Goal: Information Seeking & Learning: Check status

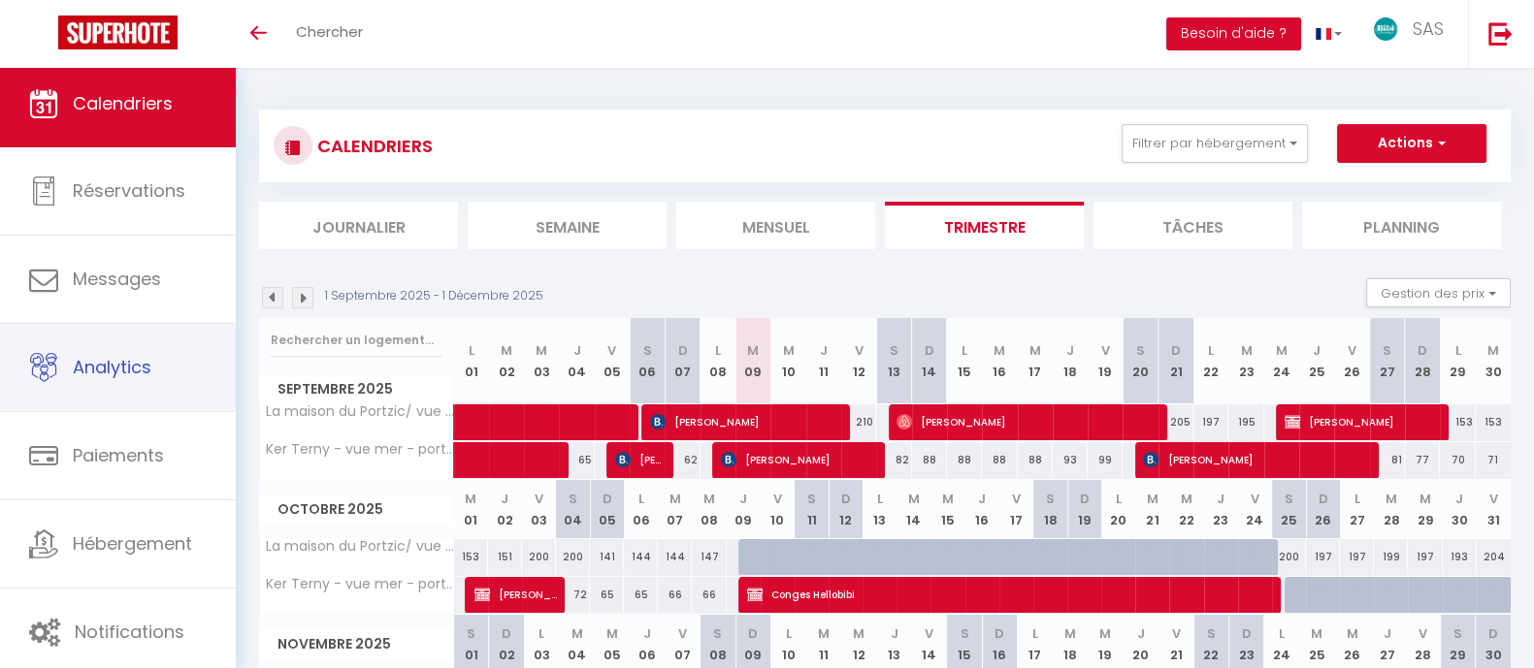
click at [123, 372] on span "Analytics" at bounding box center [112, 367] width 79 height 24
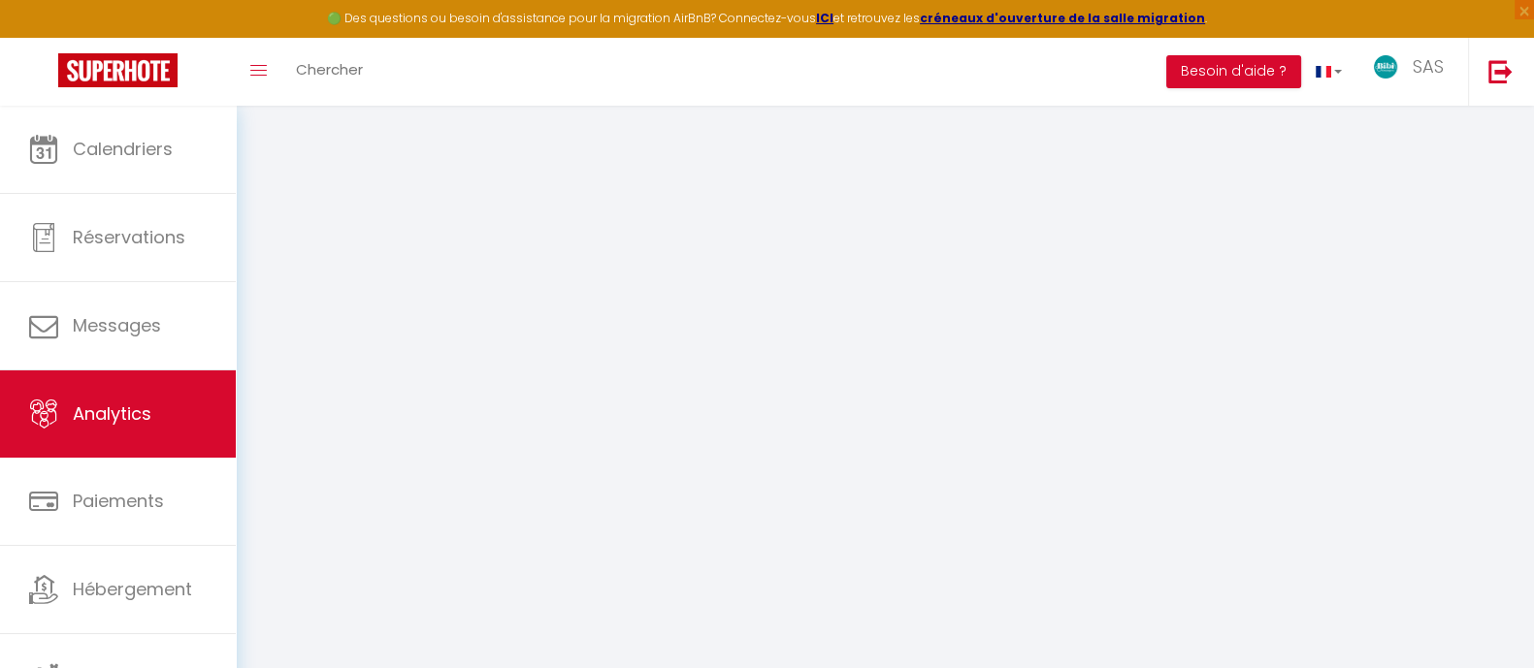
select select "2025"
select select "9"
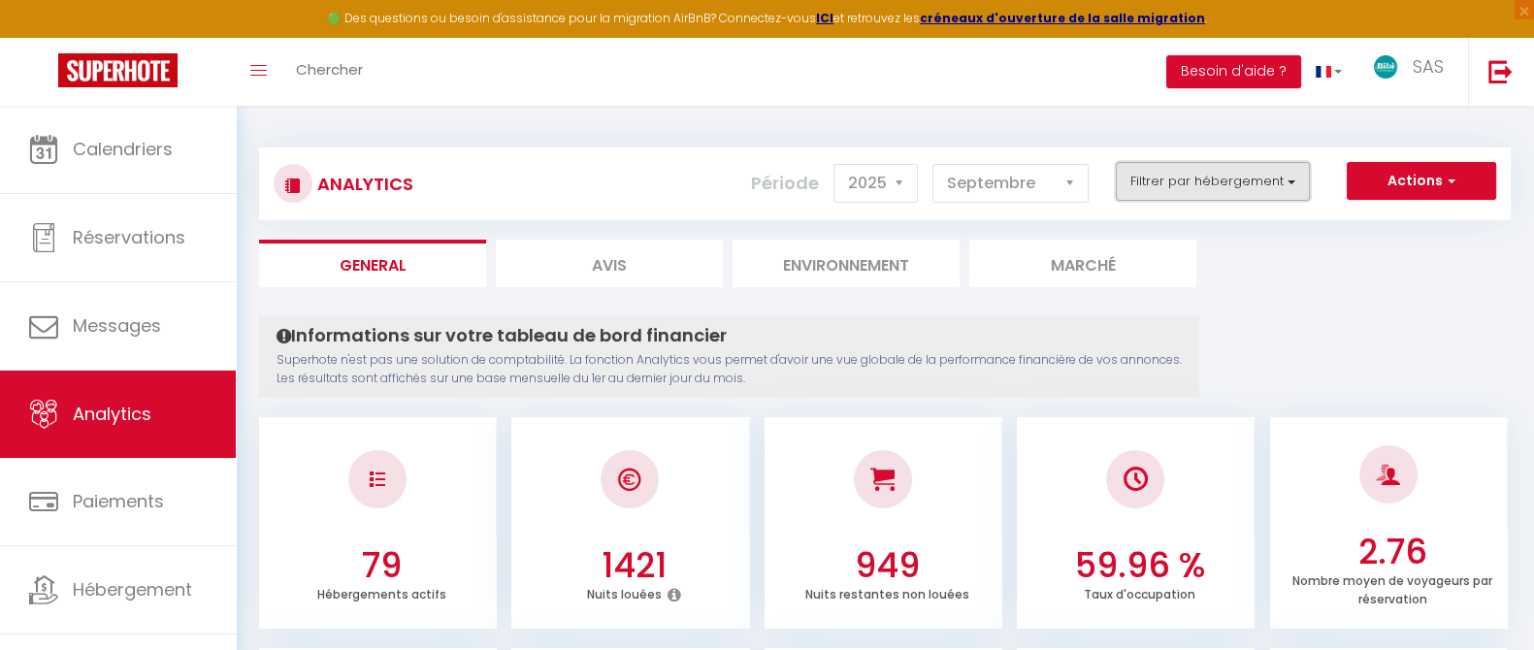
click at [1287, 179] on button "Filtrer par hébergement" at bounding box center [1213, 181] width 194 height 39
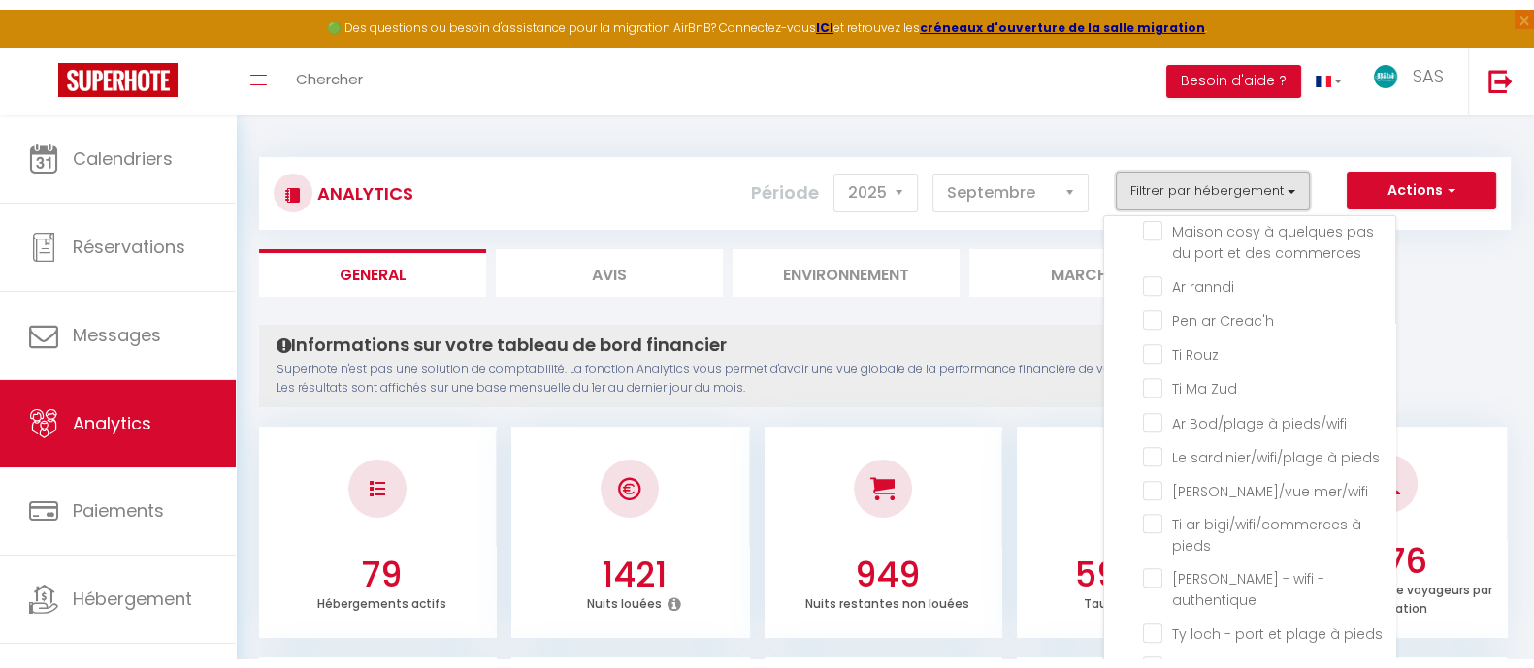
scroll to position [1162, 0]
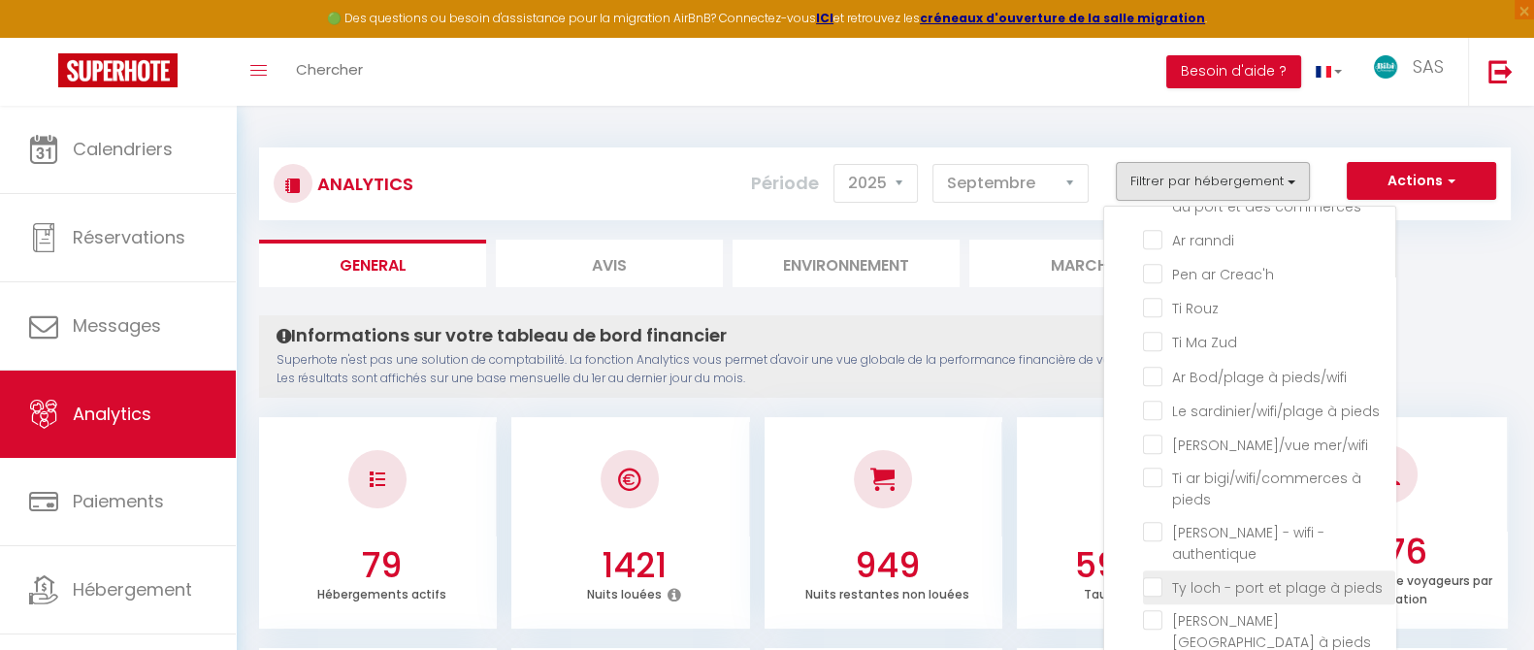
click at [1309, 576] on pieds "checkbox" at bounding box center [1269, 585] width 252 height 19
checkbox pieds "true"
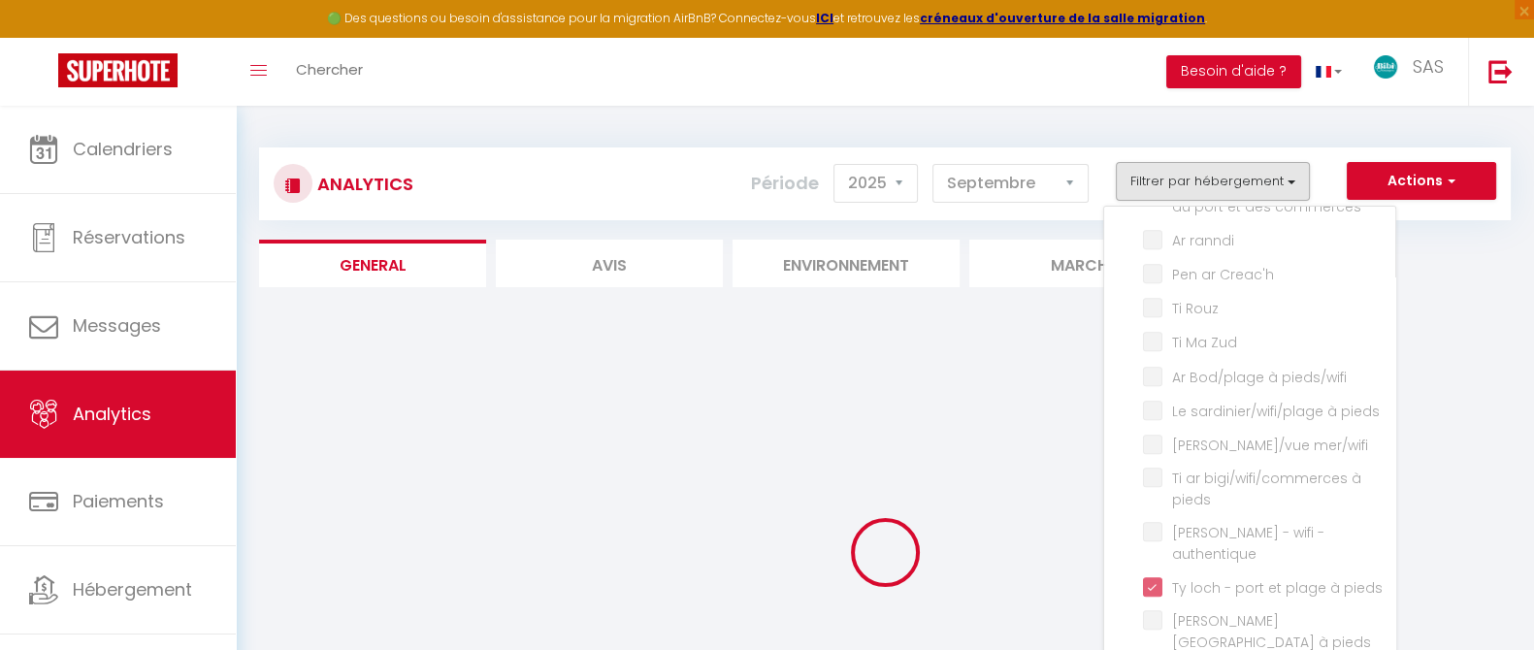
checkbox Presquilienne "false"
checkbox Cosy "false"
checkbox plage "false"
checkbox Bleu "false"
checkbox bourg "false"
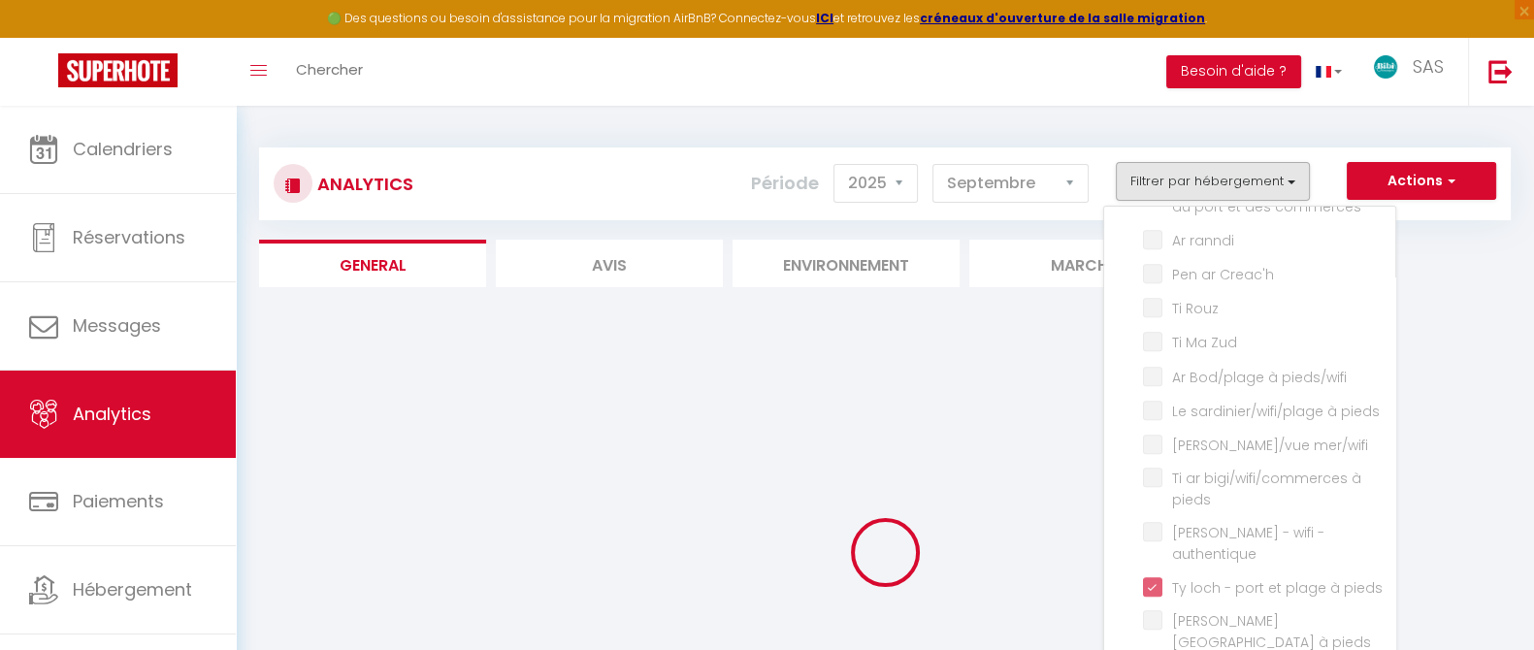
checkbox côte "false"
checkbox pierres "false"
checkbox agapanthes "false"
checkbox bois "false"
checkbox vacances "false"
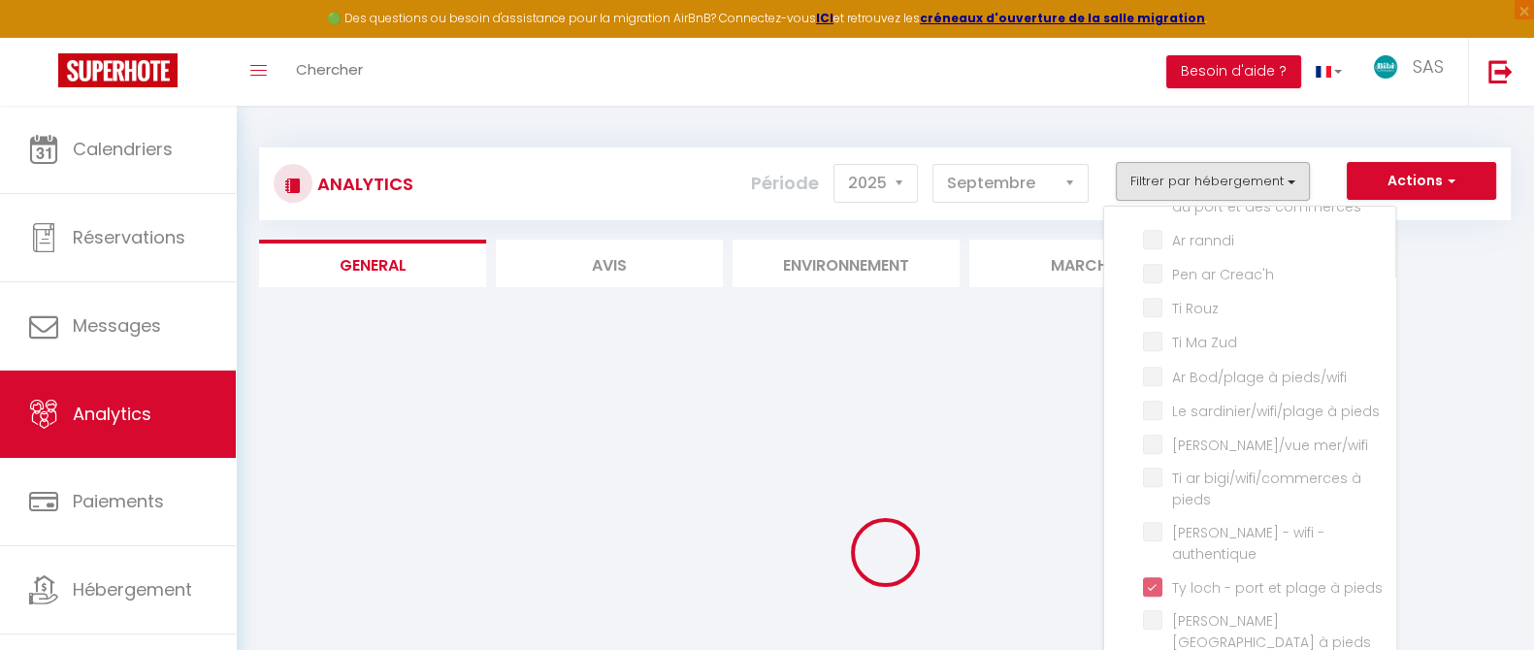
checkbox sirêne "false"
checkbox glas "false"
checkbox park "false"
checkbox mer "false"
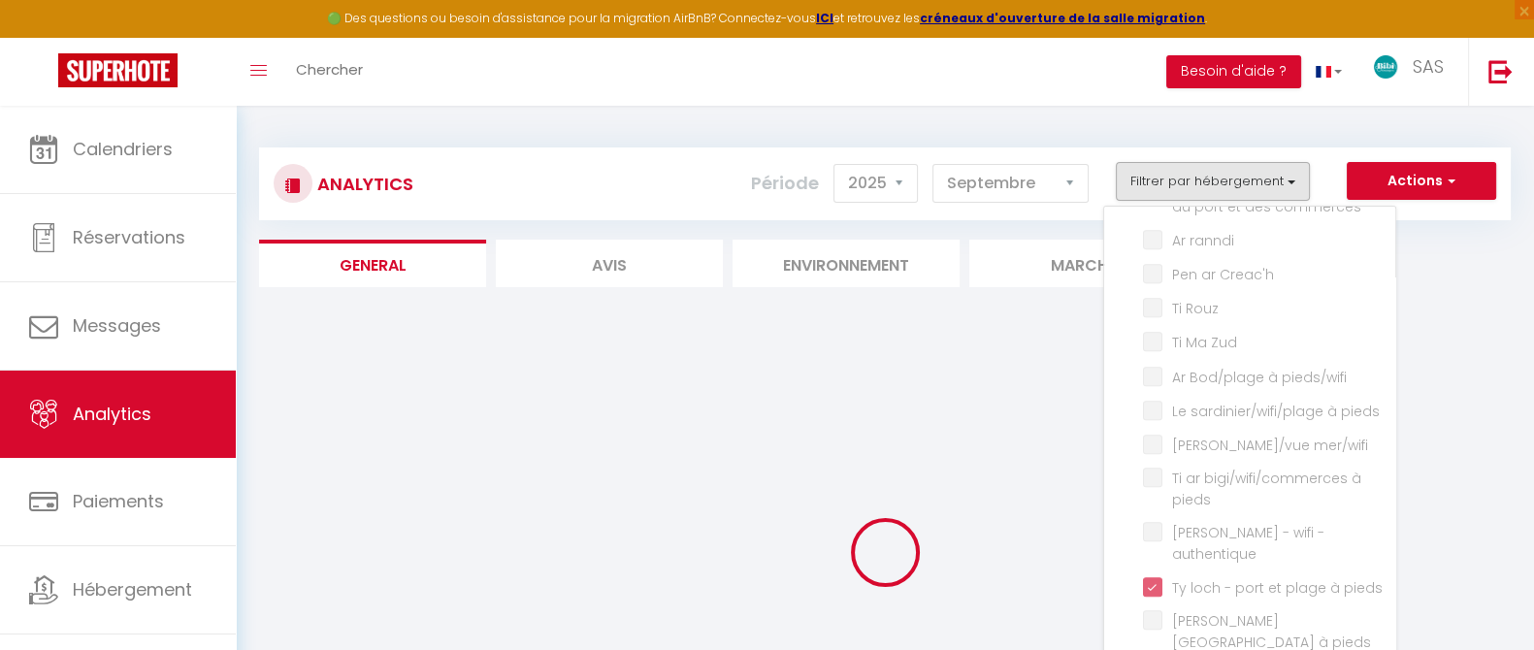
checkbox Campagne "false"
checkbox wifi "false"
checkbox mer "false"
checkbox wifi "false"
checkbox Seigneur "false"
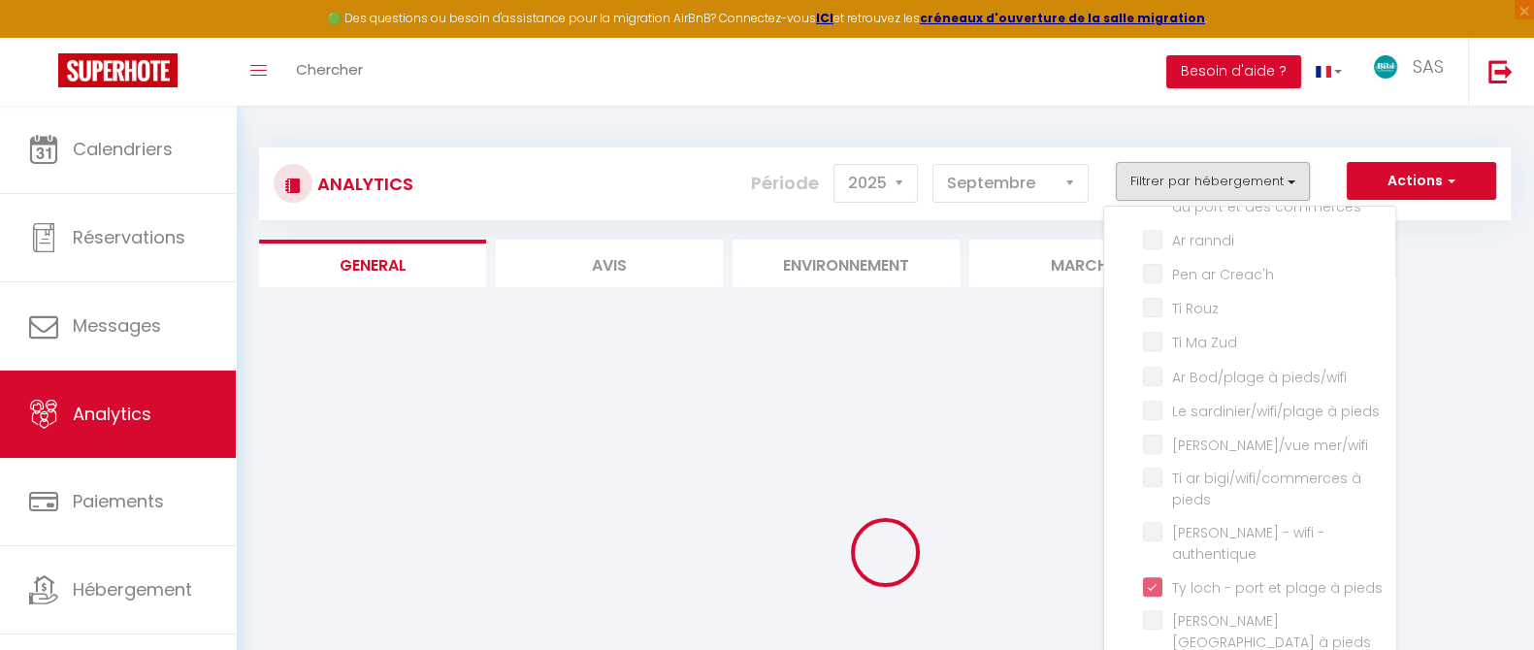
checkbox Mer "false"
checkbox artistes "false"
checkbox mer "false"
checkbox bleu "false"
checkbox sardine "false"
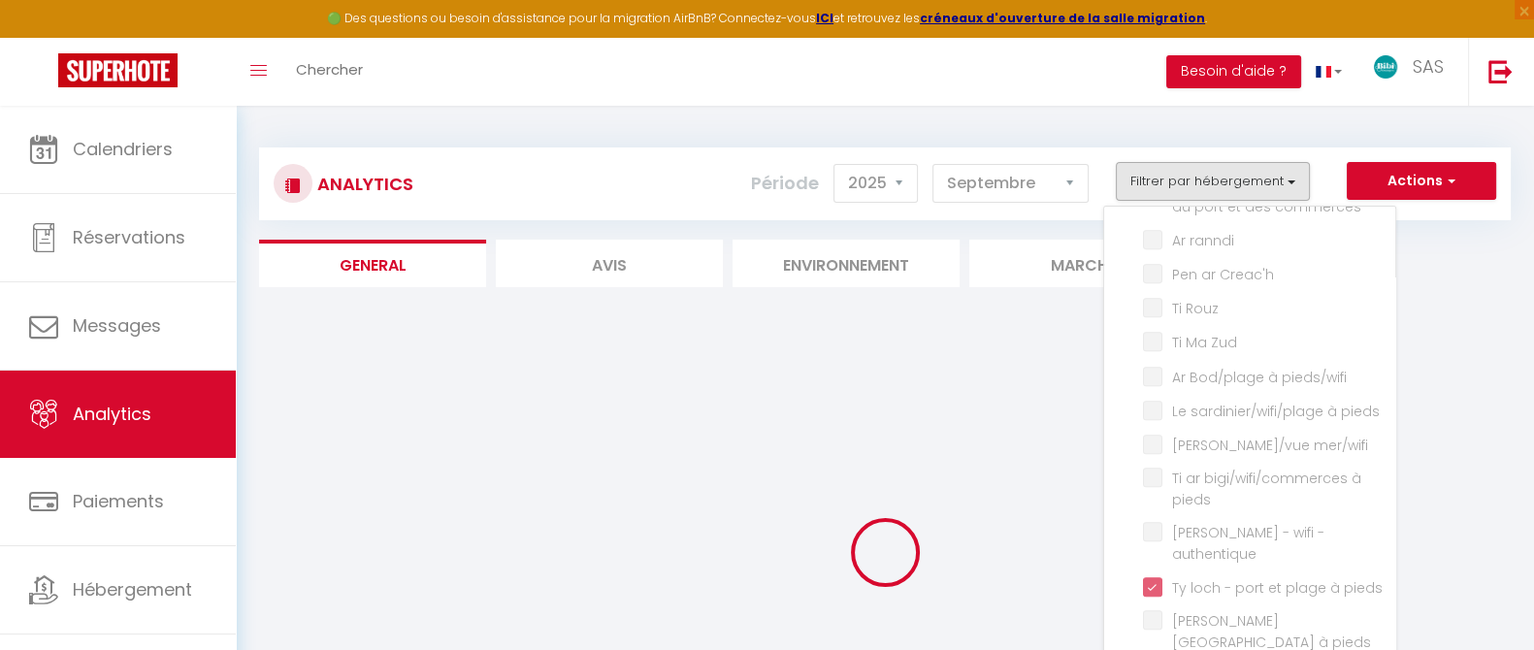
checkbox commerces "false"
checkbox ranndi "false"
checkbox Creac\'h "false"
checkbox Rouz "false"
checkbox Zud "false"
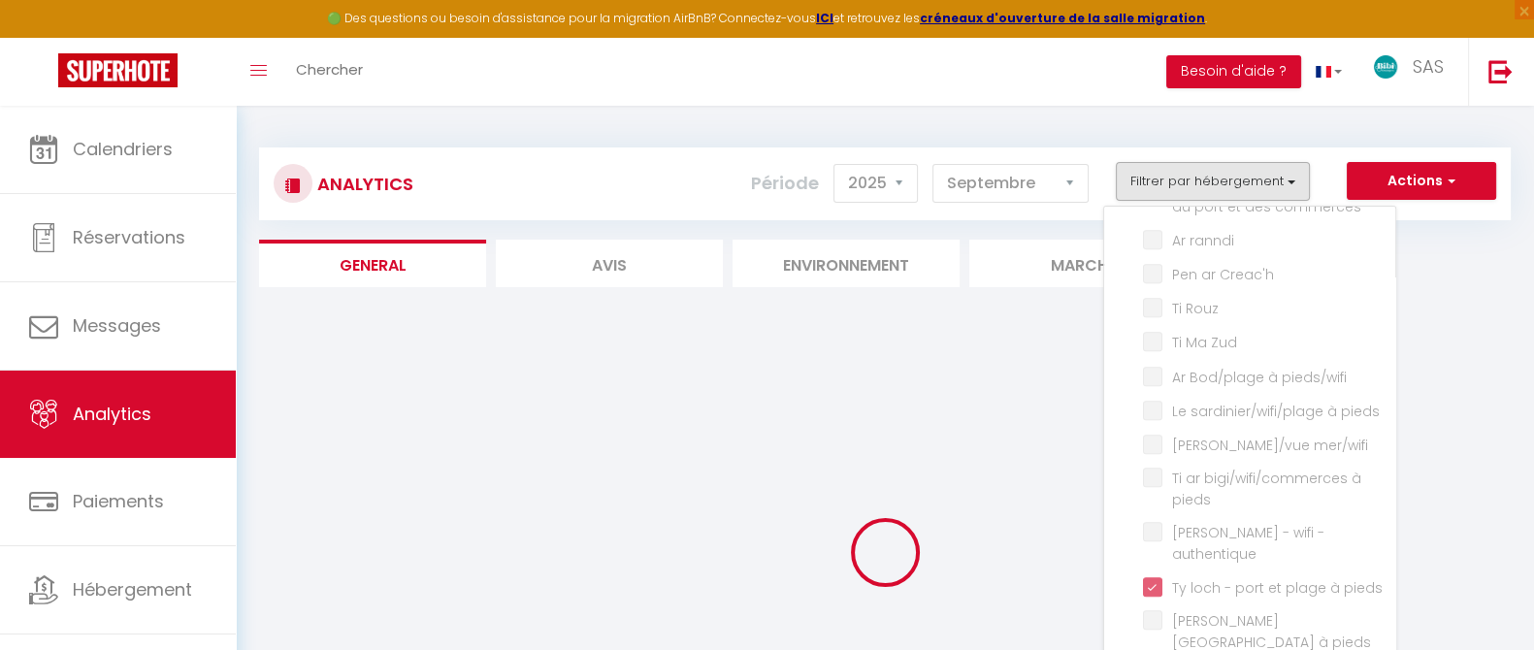
checkbox pieds\/wifi "false"
checkbox pieds "false"
checkbox mer\/wifi "false"
checkbox pieds "false"
checkbox authentique "false"
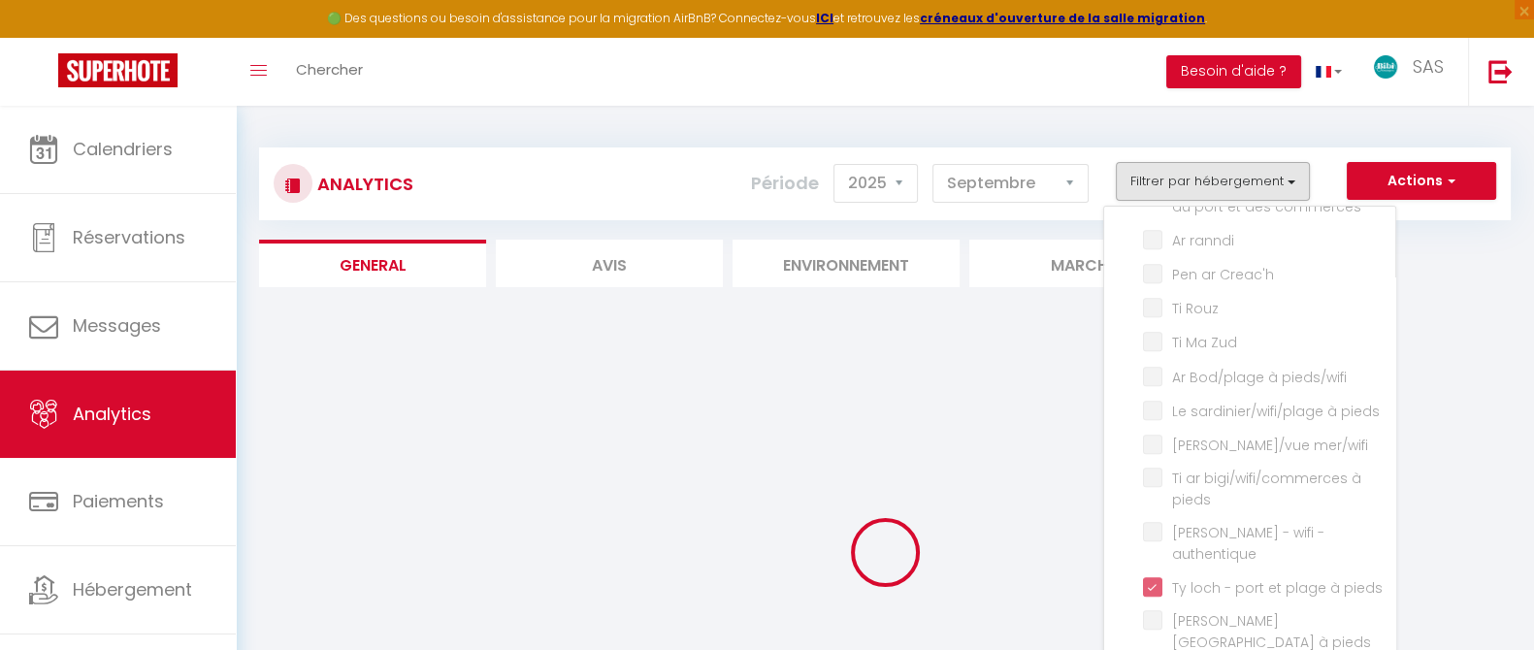
checkbox pieds "false"
checkbox Tambac "false"
checkbox Kador "false"
checkbox Cèdre "false"
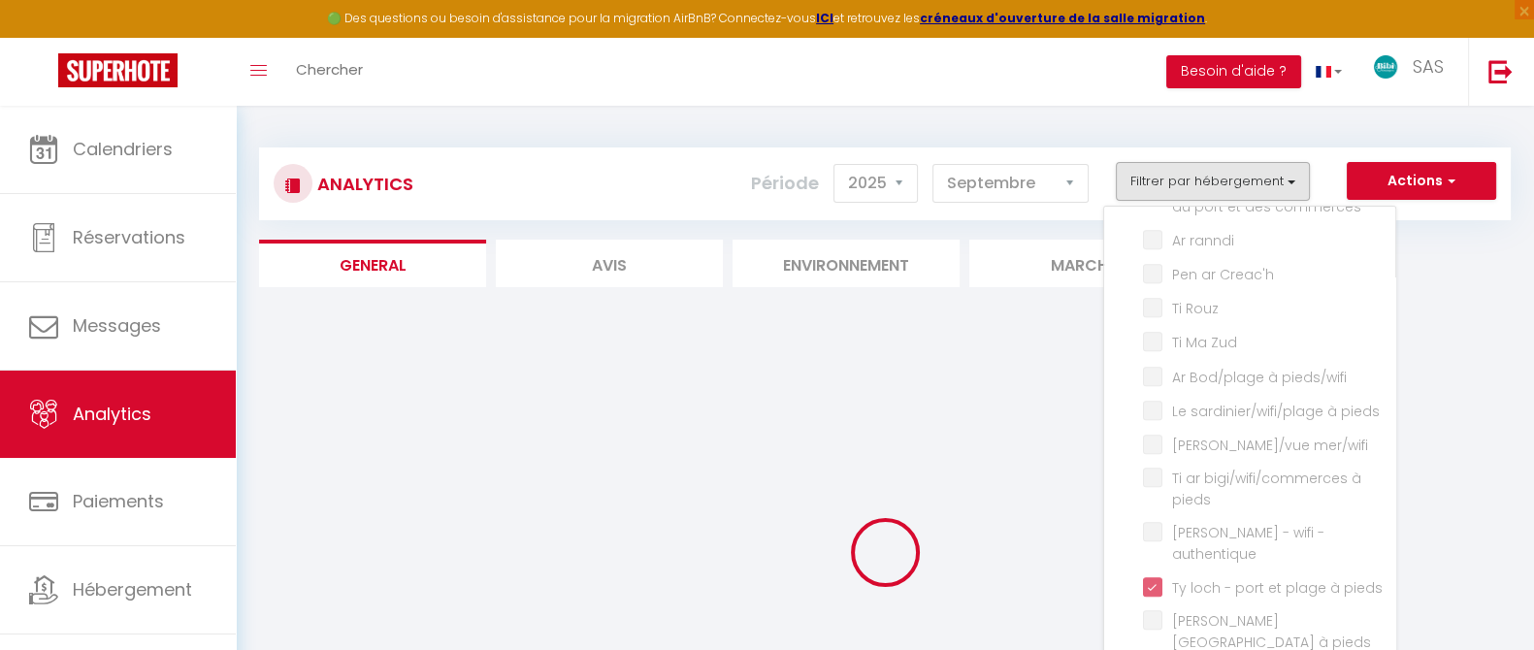
checkbox France "false"
checkbox Lesquiffinec "false"
checkbox pieds "false"
checkbox maison "false"
checkbox d\'été "false"
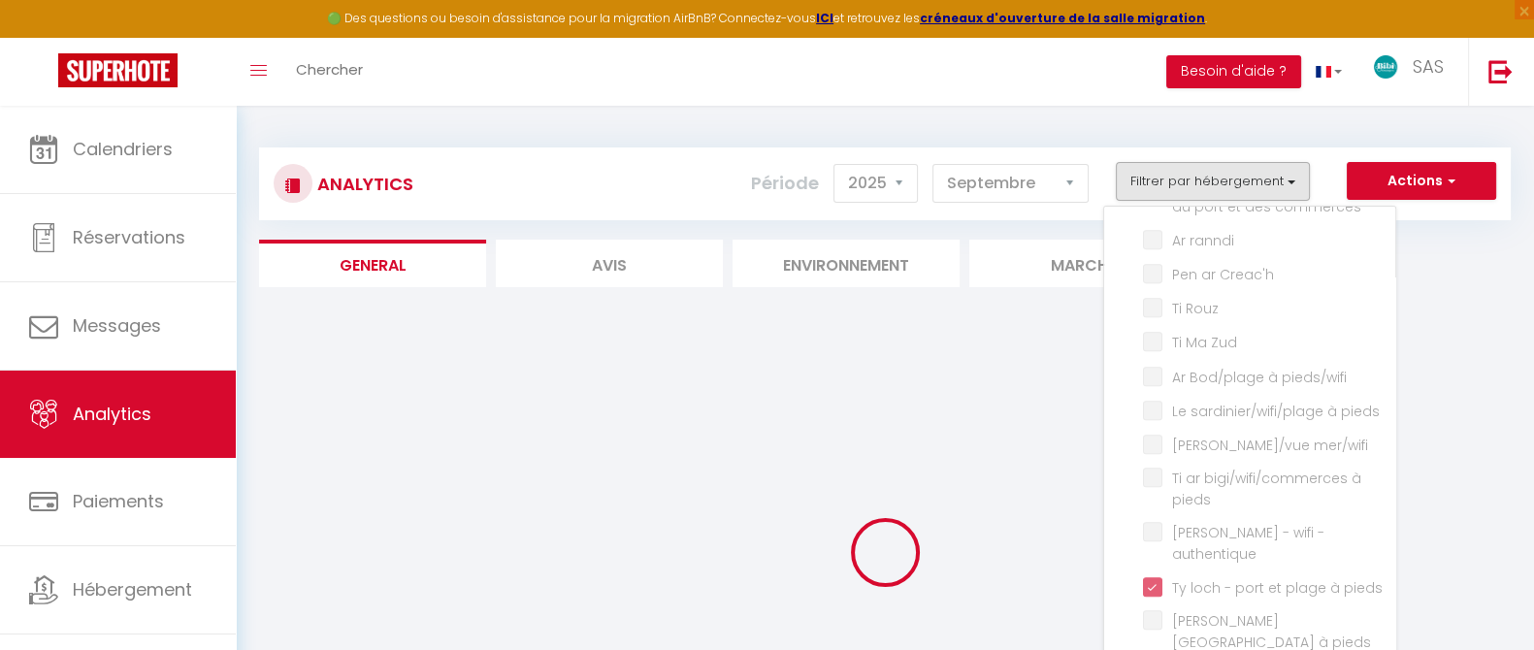
checkbox Den "false"
checkbox Gwenn "false"
checkbox mer\/wifi "false"
checkbox Seasea "false"
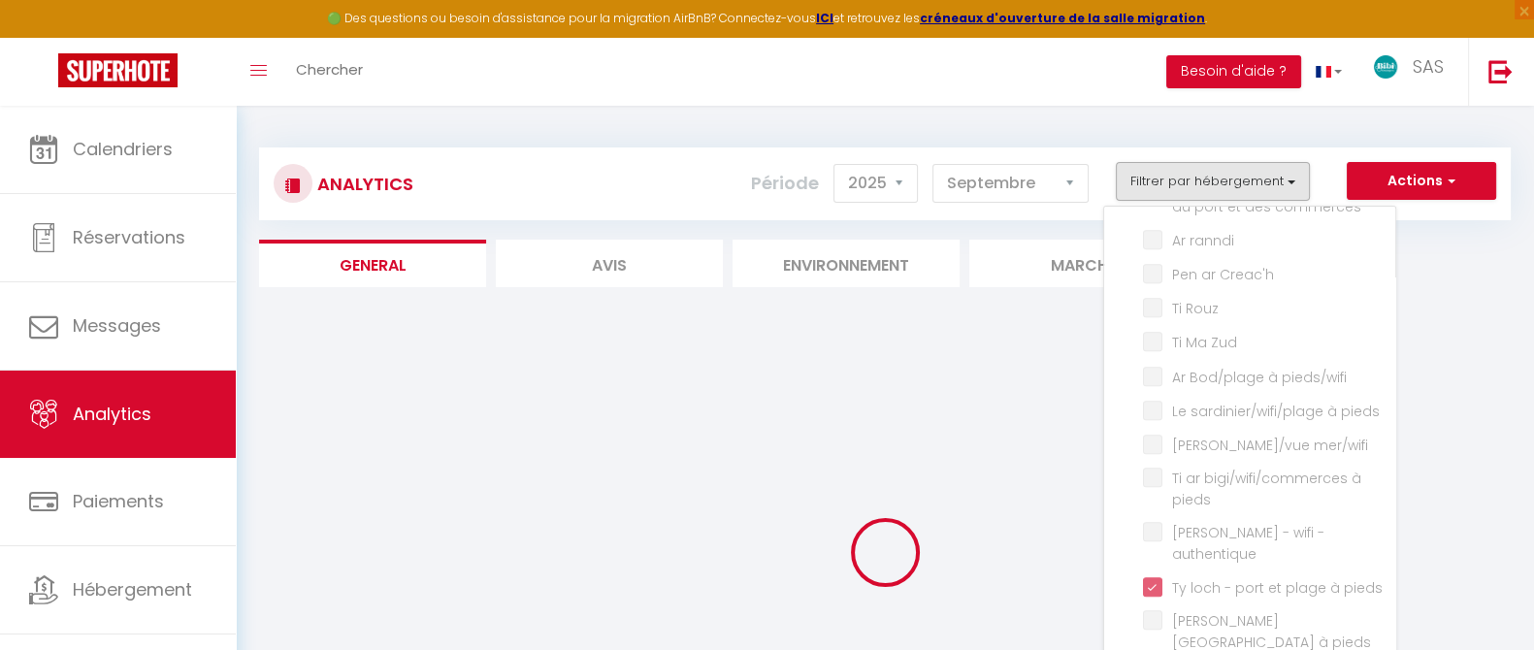
checkbox pieds "false"
checkbox Dany "false"
checkbox wifi "false"
checkbox mer\/wifi "false"
checkbox wifi "false"
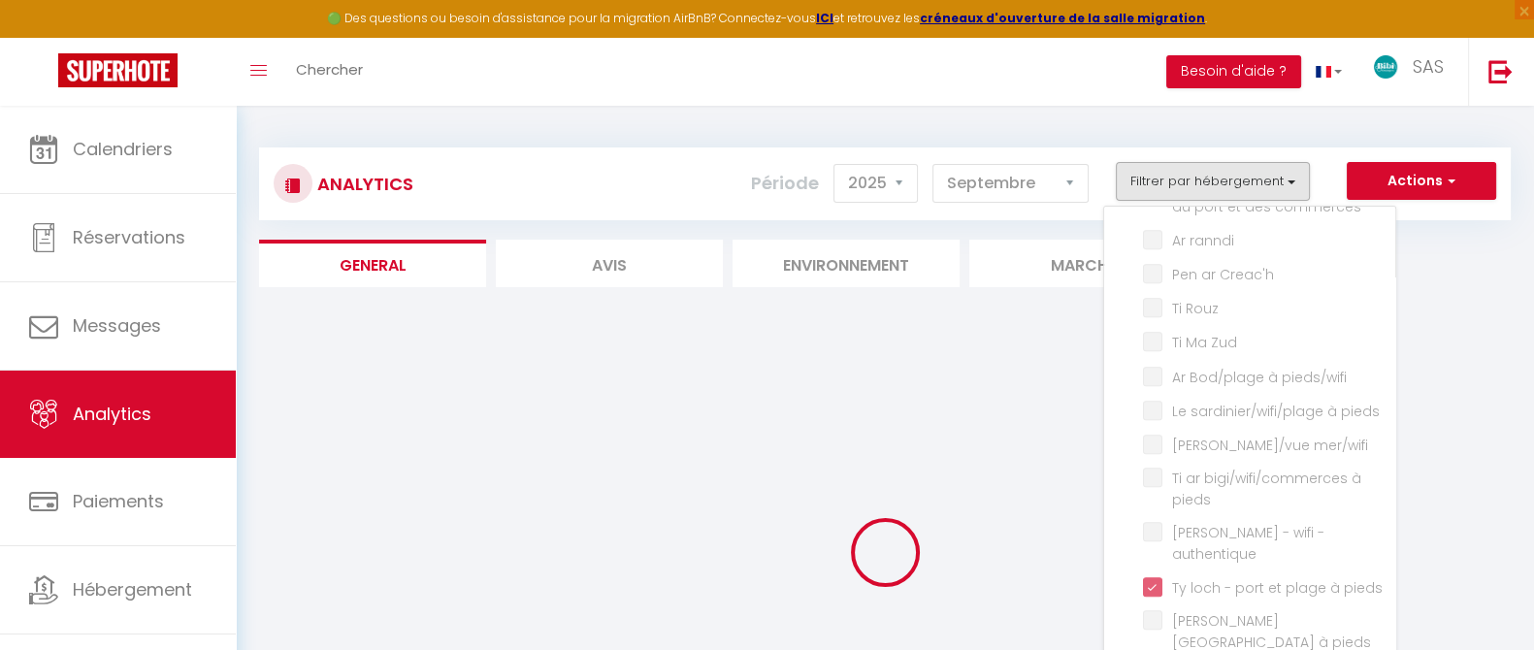
checkbox Wifi "false"
checkbox piscine "false"
checkbox Bed "false"
checkbox pieds "false"
checkbox pied "false"
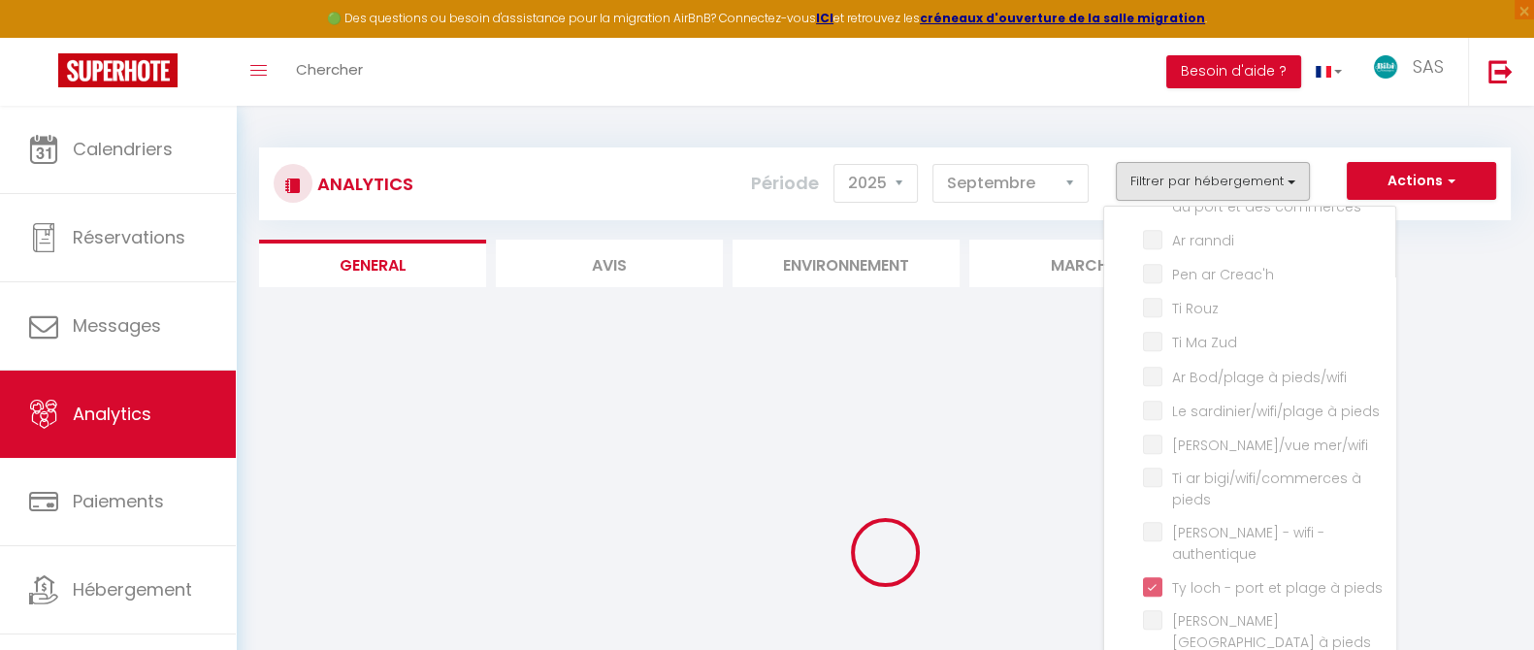
checkbox pieds "false"
checkbox cosy "false"
checkbox Wifi "false"
checkbox étage "false"
checkbox terrasse "false"
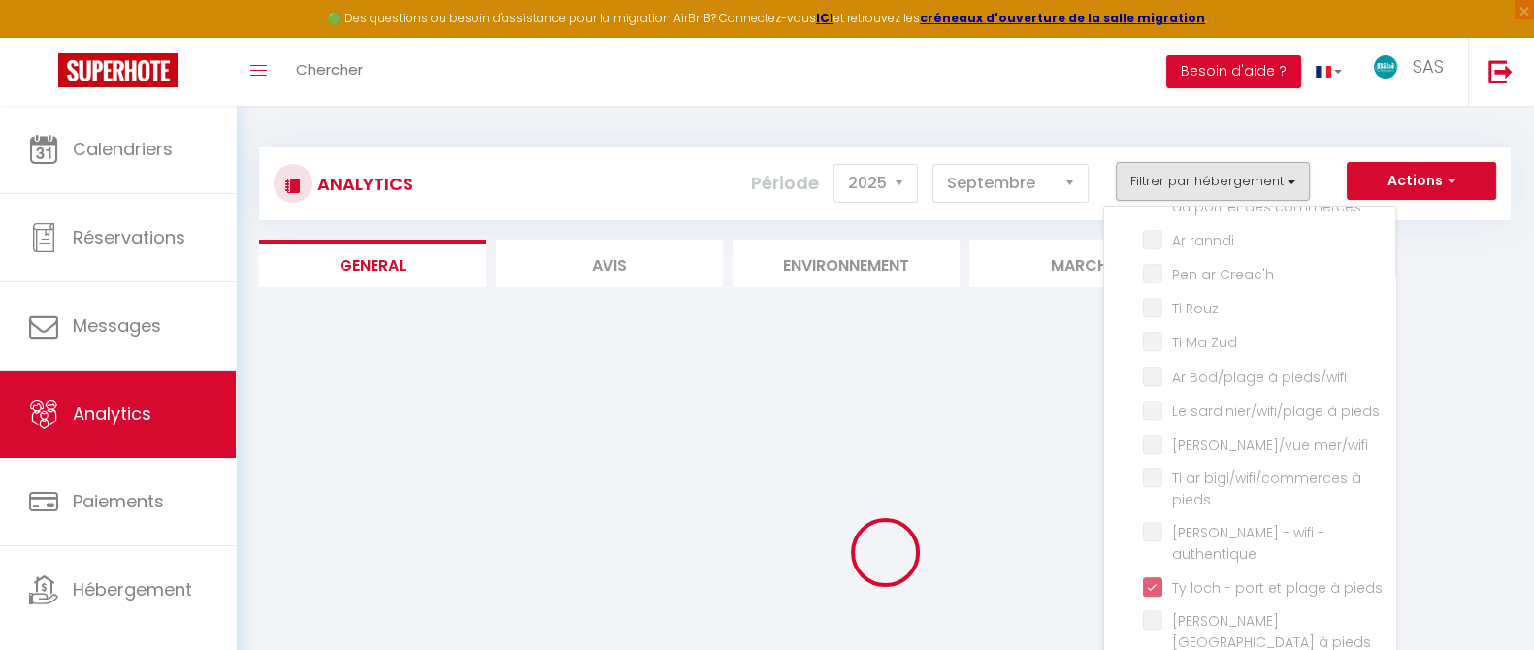
checkbox Morgat "false"
checkbox hameau "false"
checkbox Norgard "false"
checkbox wifi "false"
checkbox AUTHENTIQUE "false"
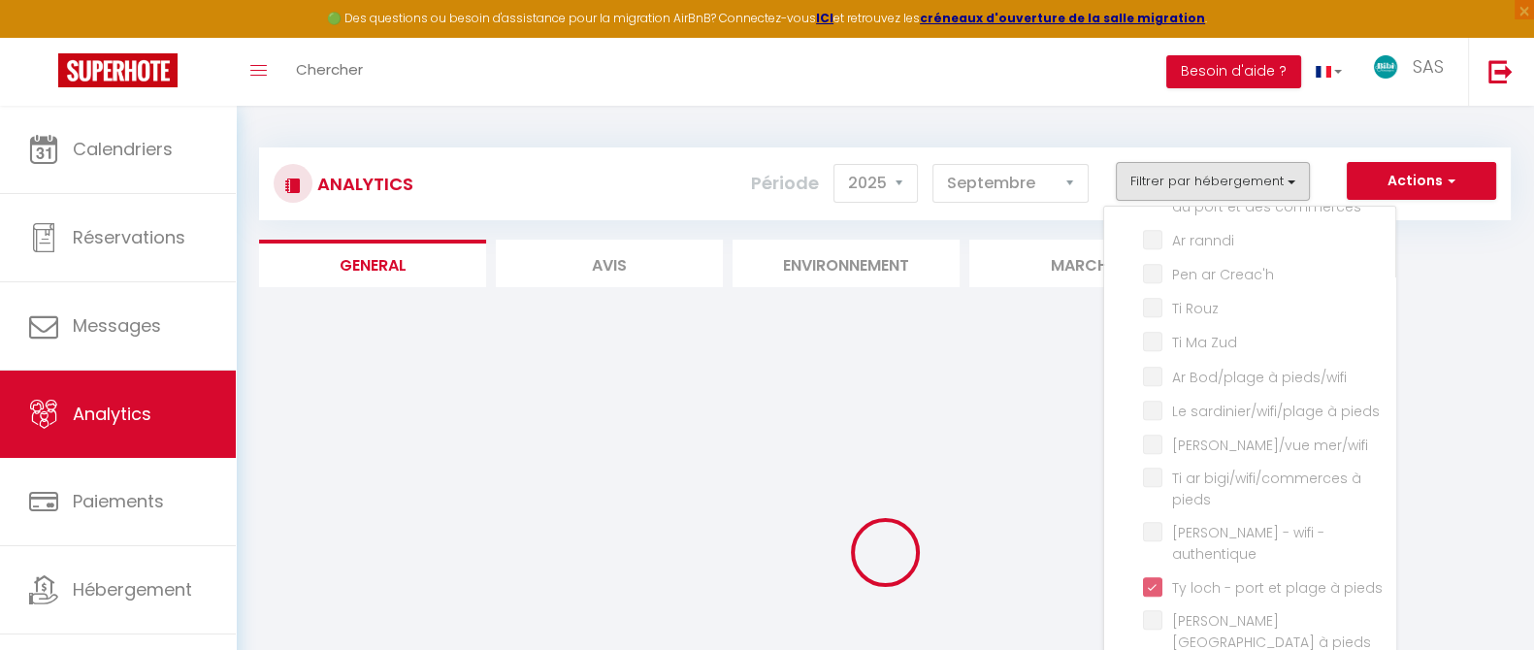
checkbox bleue "false"
checkbox Bourg "false"
checkbox mer "false"
checkbox nature "false"
checkbox unique "false"
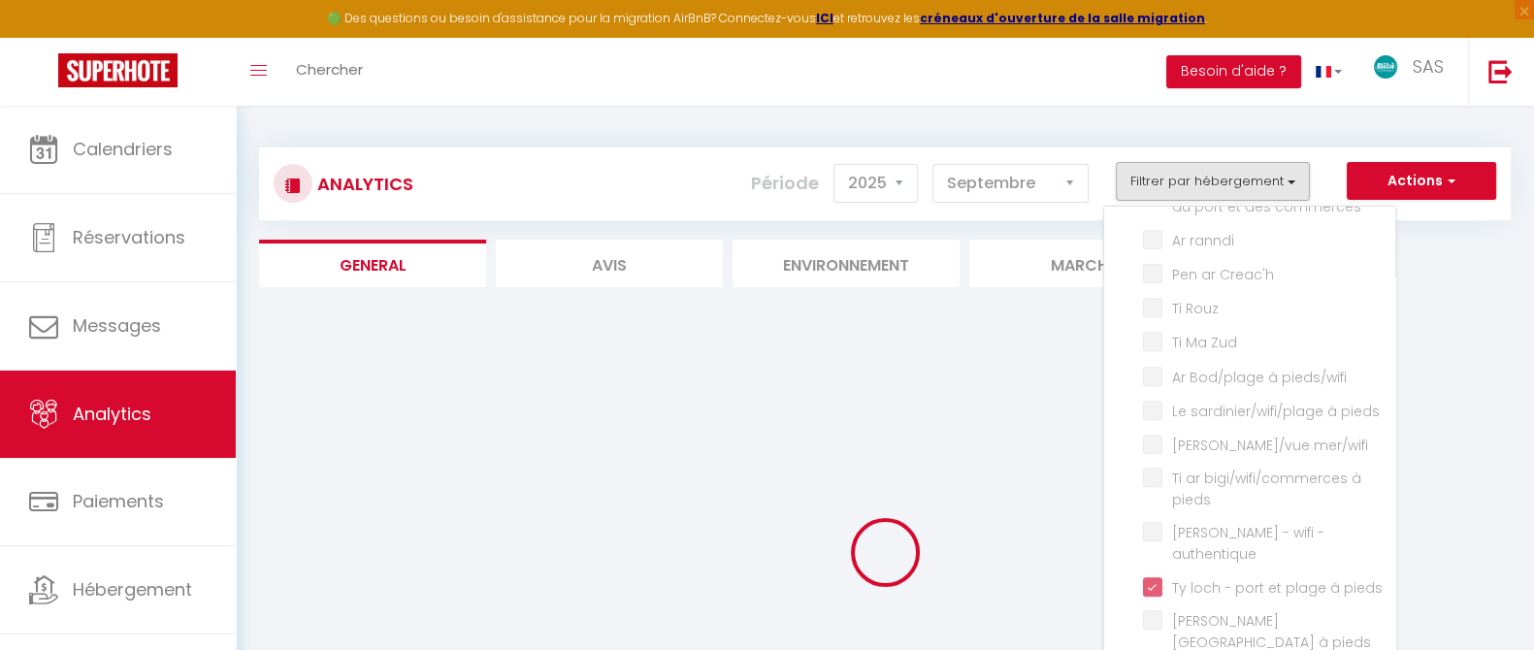
checkbox unique "false"
checkbox Morgat "false"
checkbox wifi "false"
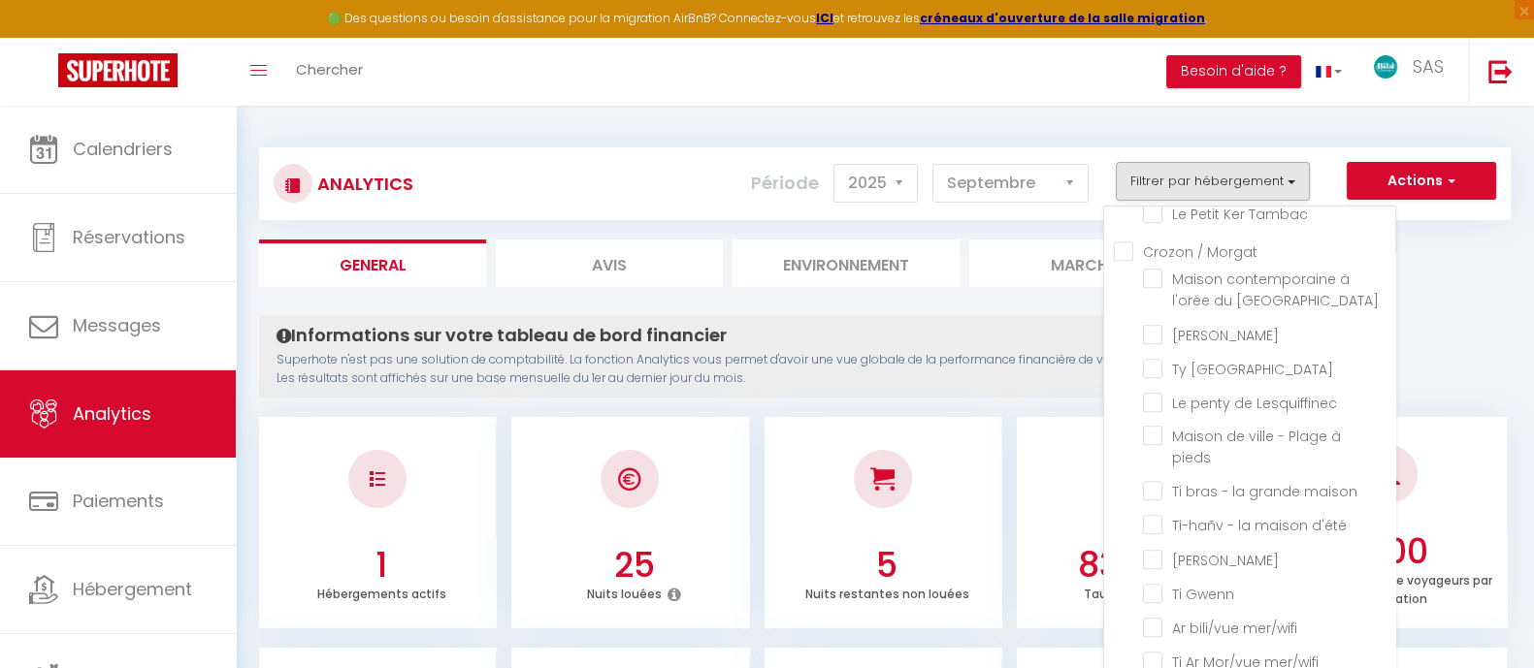
scroll to position [1777, 0]
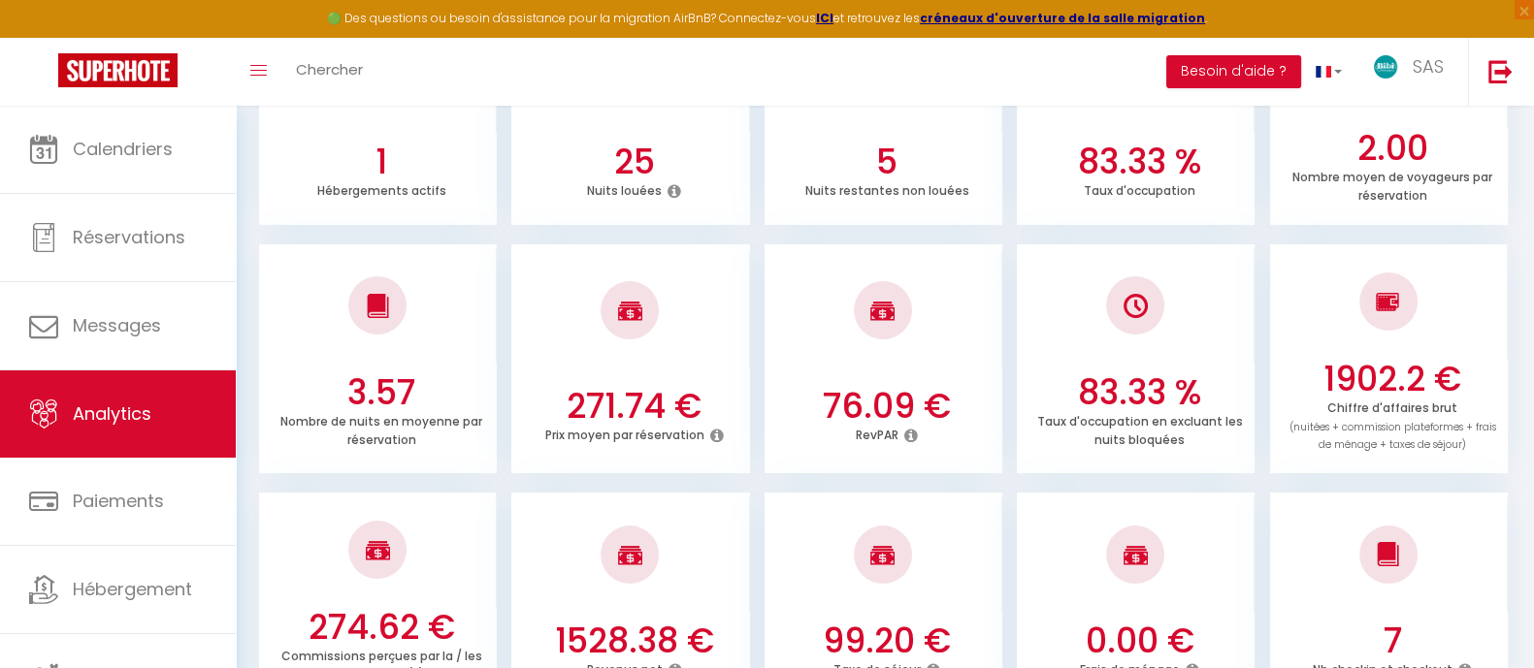
scroll to position [0, 0]
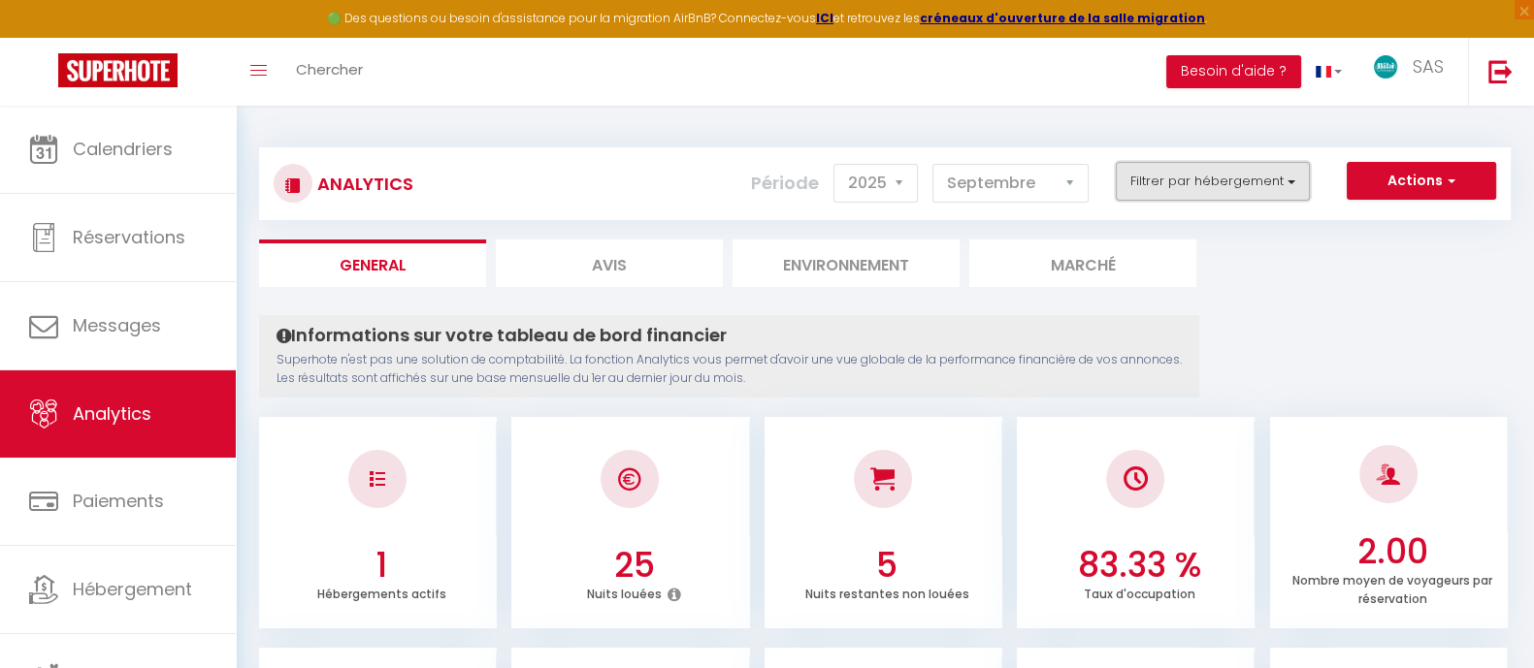
click at [1275, 181] on button "Filtrer par hébergement" at bounding box center [1213, 181] width 194 height 39
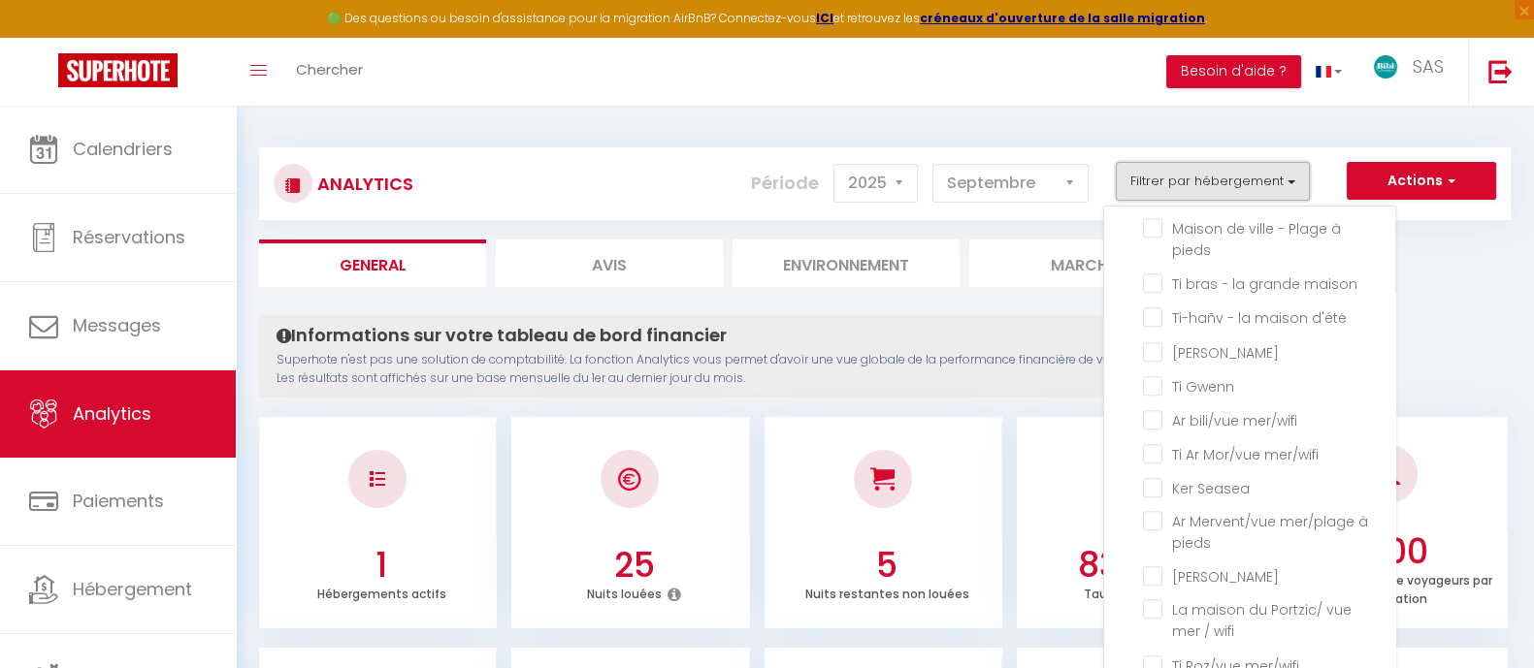
scroll to position [1959, 0]
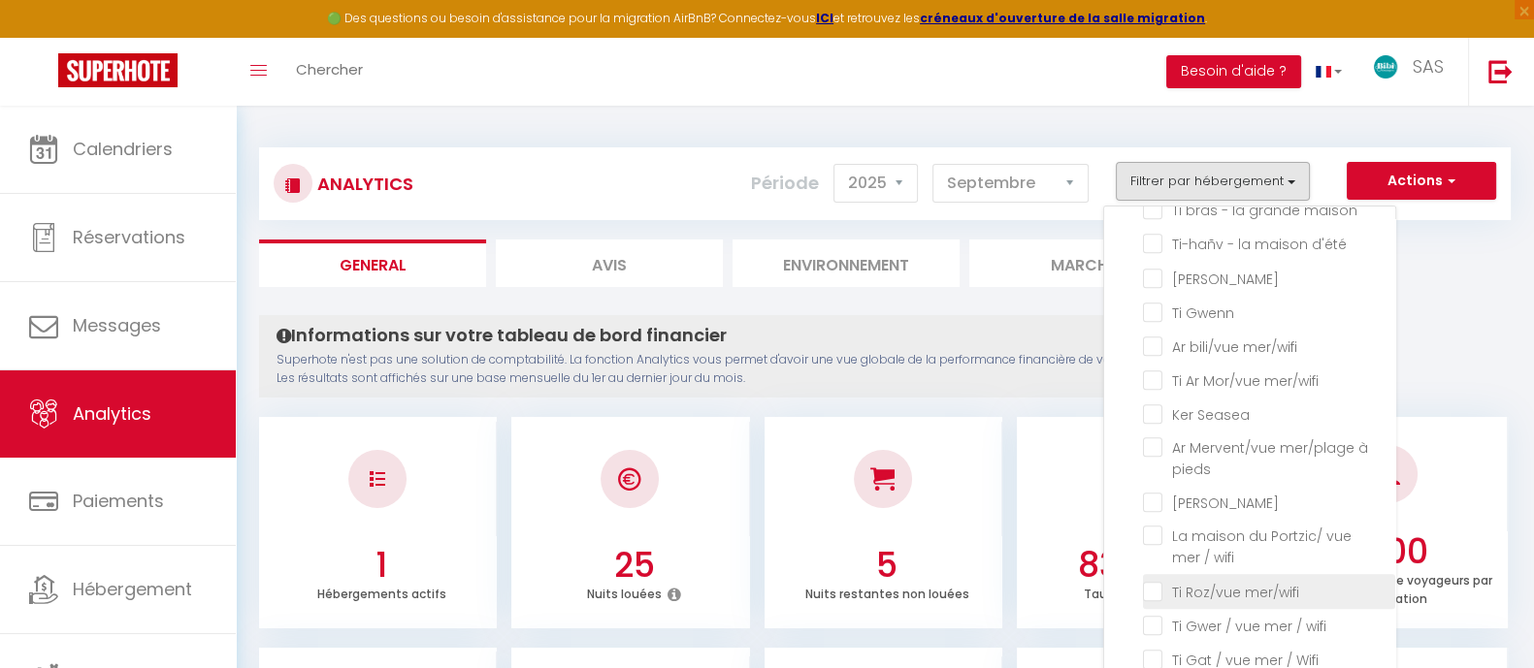
click at [1273, 580] on mer\/wifi "checkbox" at bounding box center [1269, 589] width 252 height 19
checkbox mer\/wifi "true"
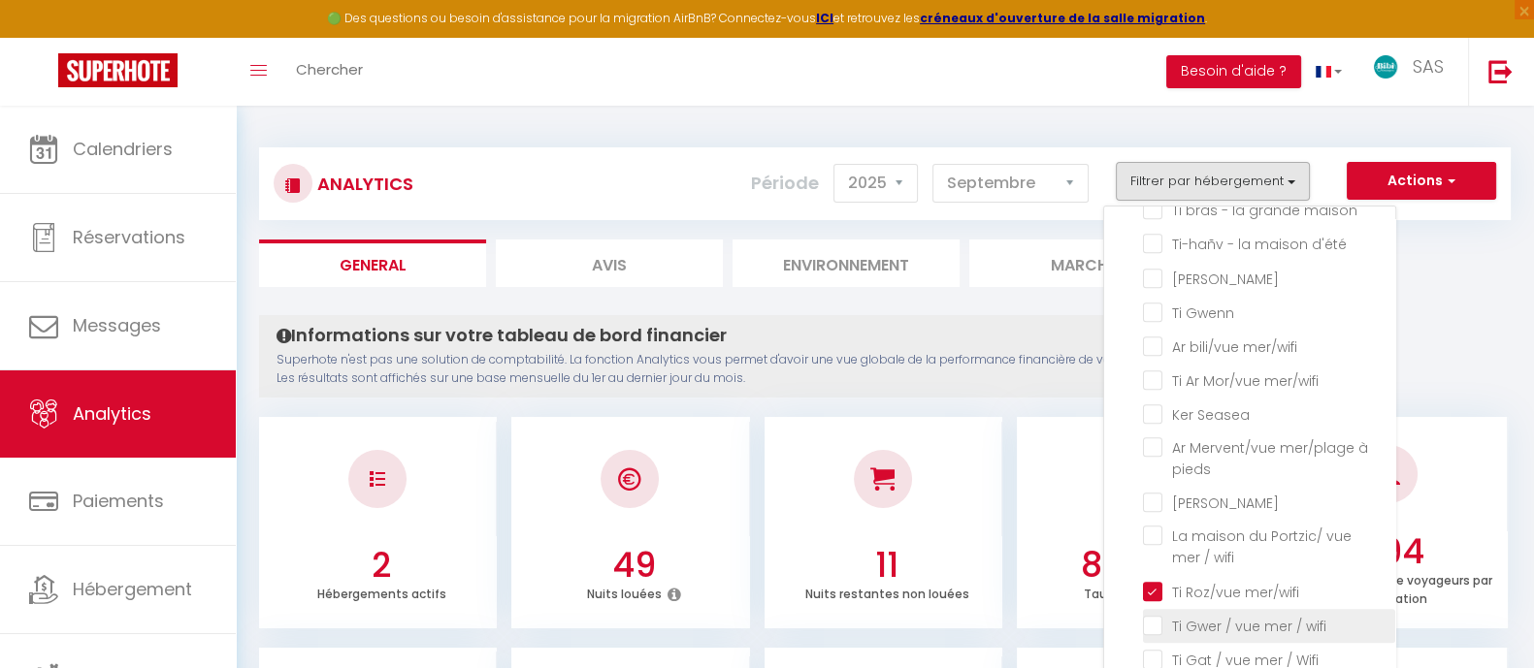
checkbox Presquilienne "false"
checkbox Cosy "false"
checkbox plage "false"
checkbox Bleu "false"
checkbox bourg "false"
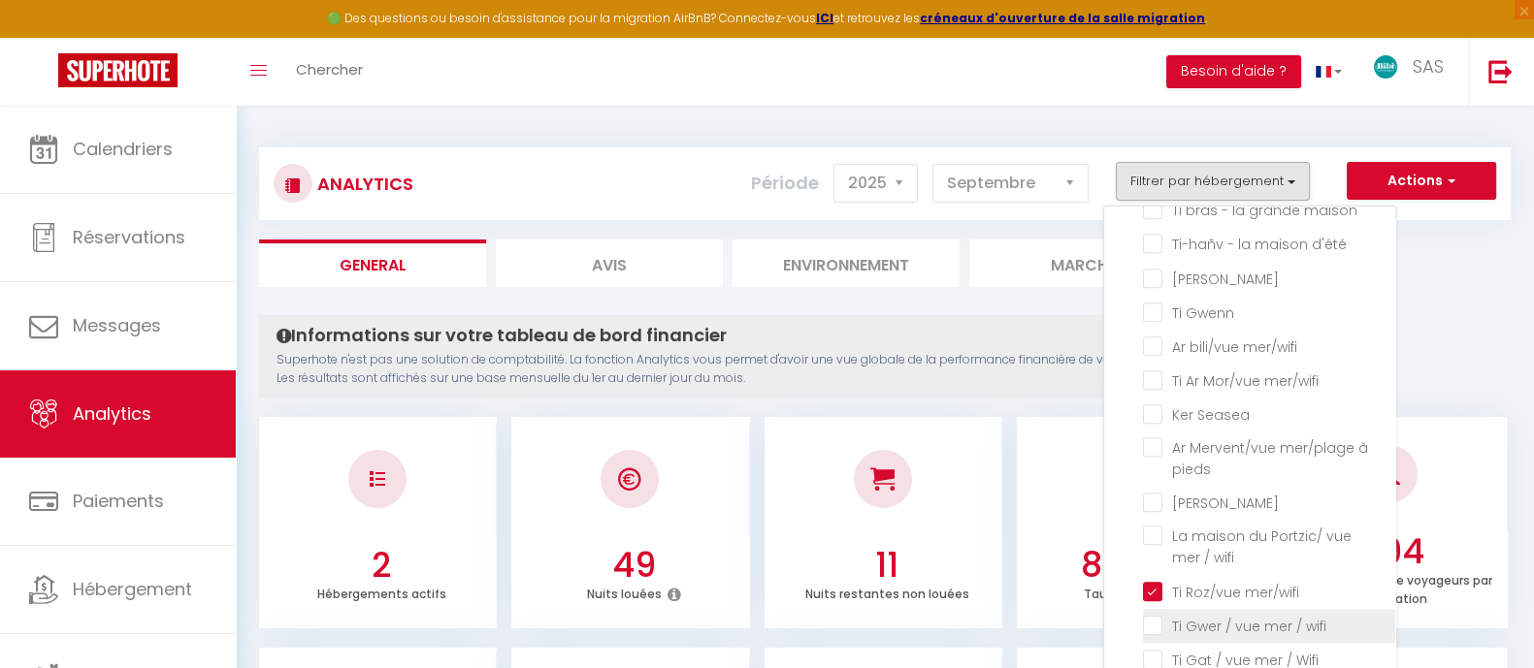
checkbox côte "false"
checkbox pierres "false"
checkbox agapanthes "false"
checkbox bois "false"
checkbox vacances "false"
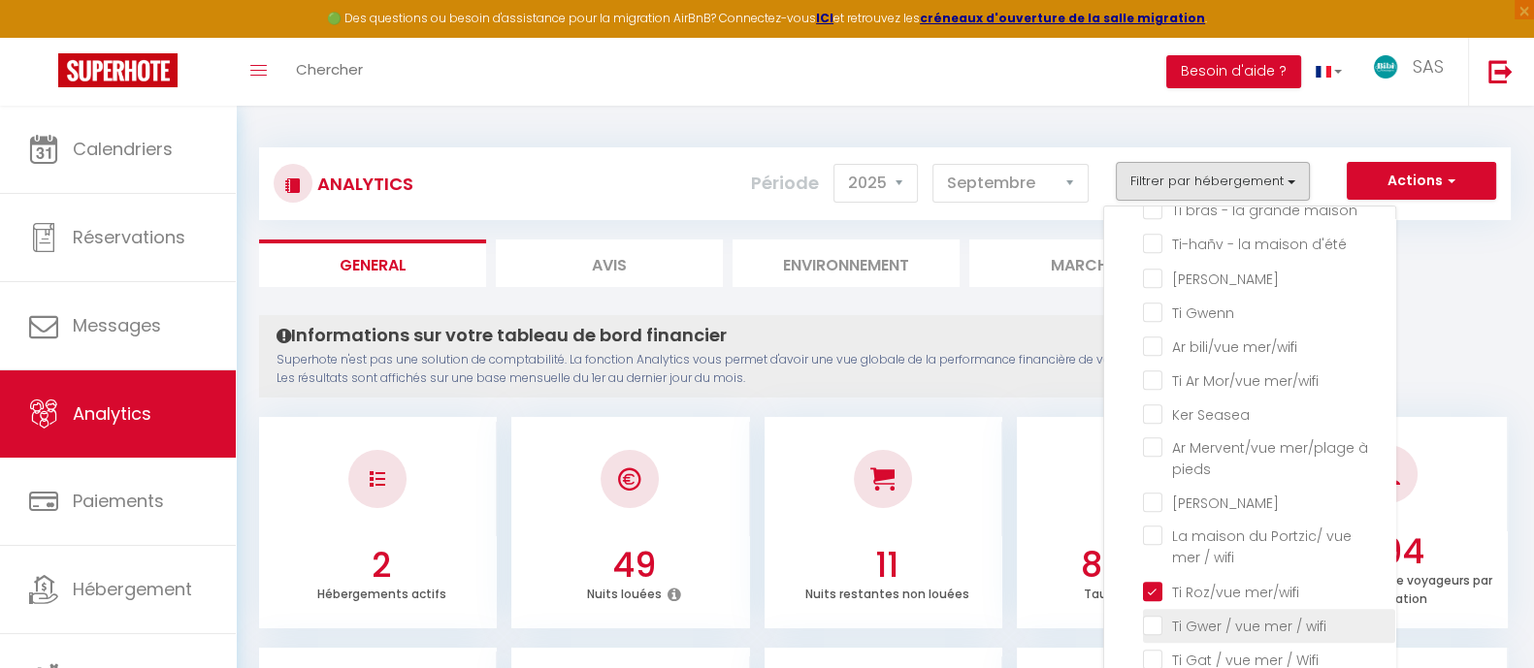
checkbox sirêne "false"
checkbox glas "false"
checkbox park "false"
checkbox mer "false"
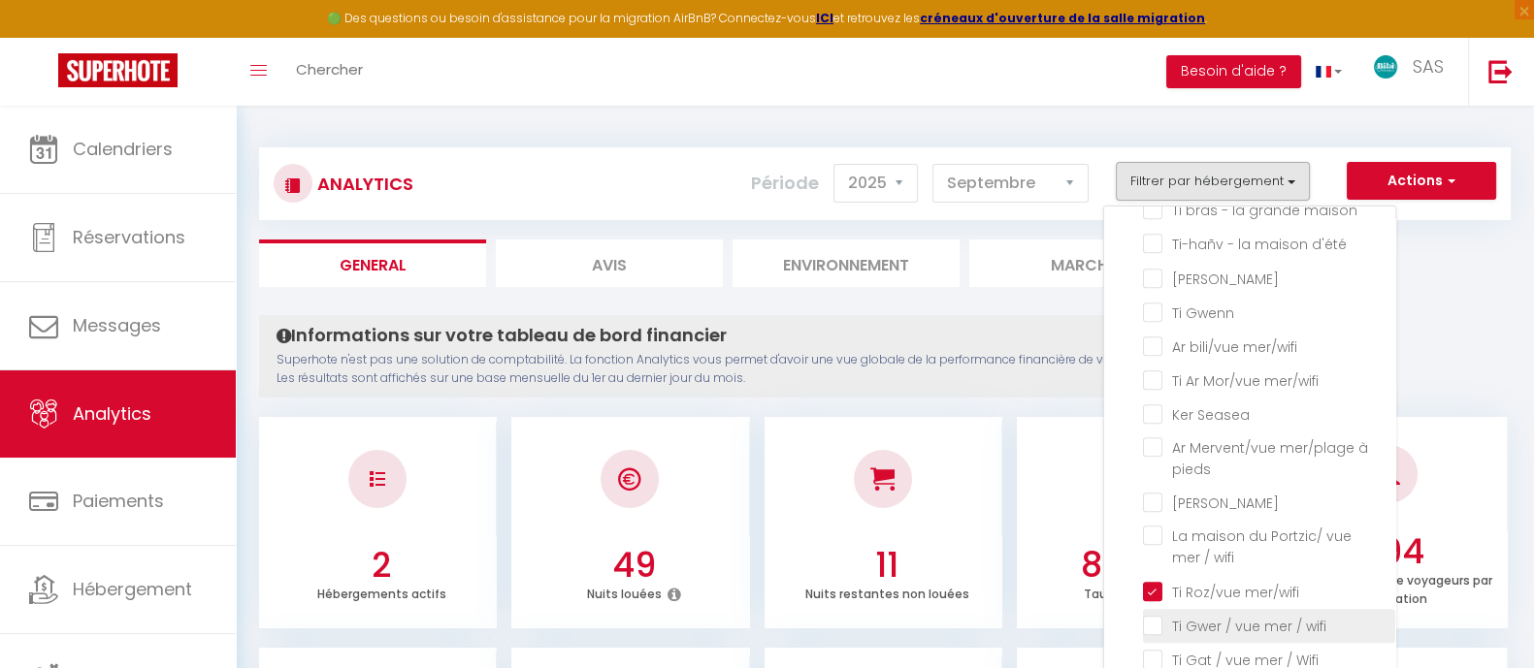
checkbox Campagne "false"
checkbox wifi "false"
checkbox mer "false"
checkbox wifi "false"
checkbox Seigneur "false"
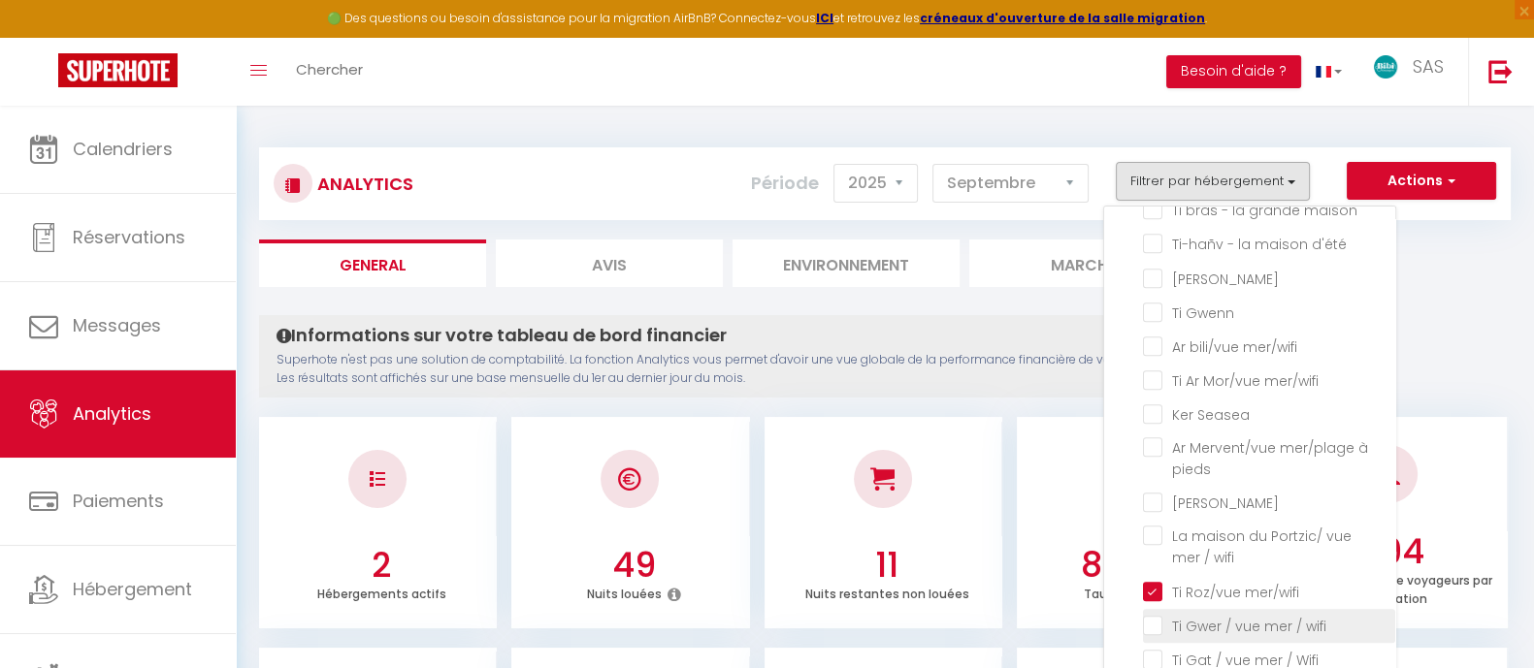
checkbox Mer "false"
checkbox artistes "false"
checkbox mer "false"
checkbox bleu "false"
checkbox sardine "false"
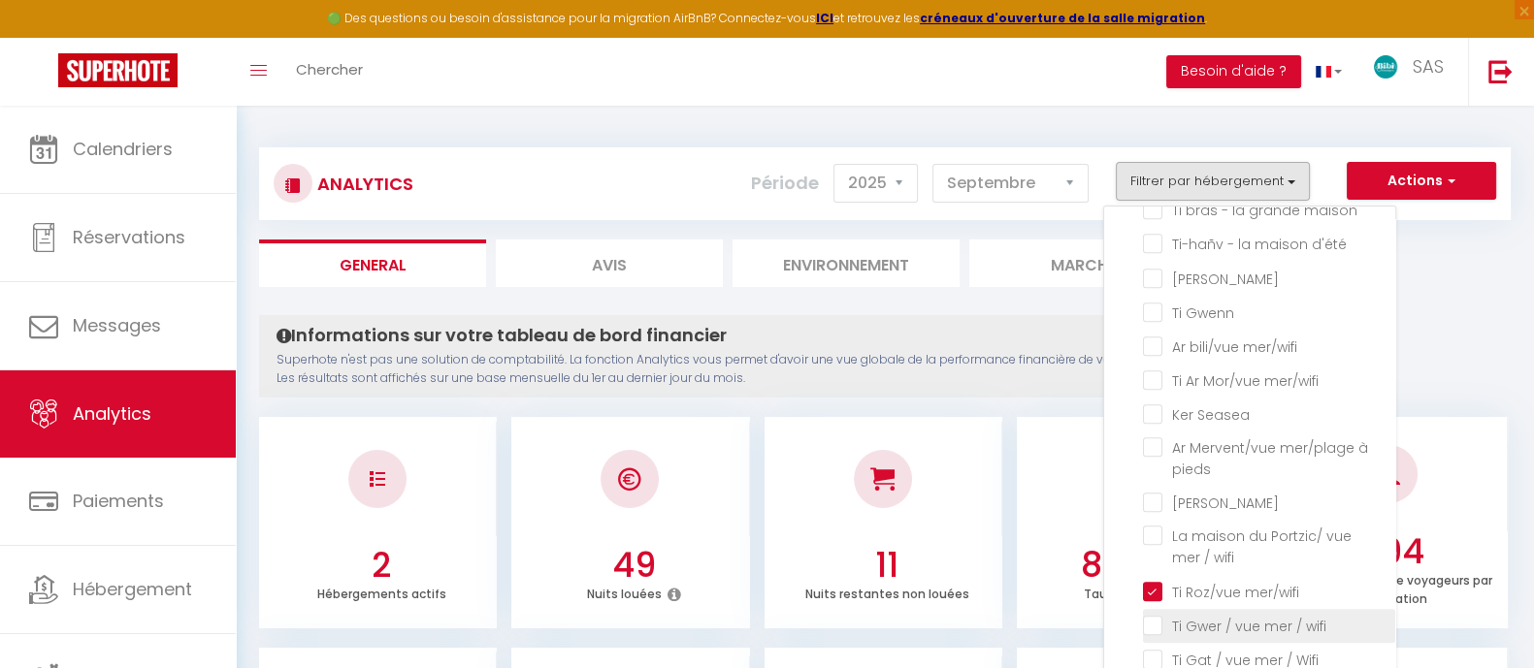
checkbox commerces "false"
checkbox ranndi "false"
checkbox Creac\'h "false"
checkbox Rouz "false"
checkbox Zud "false"
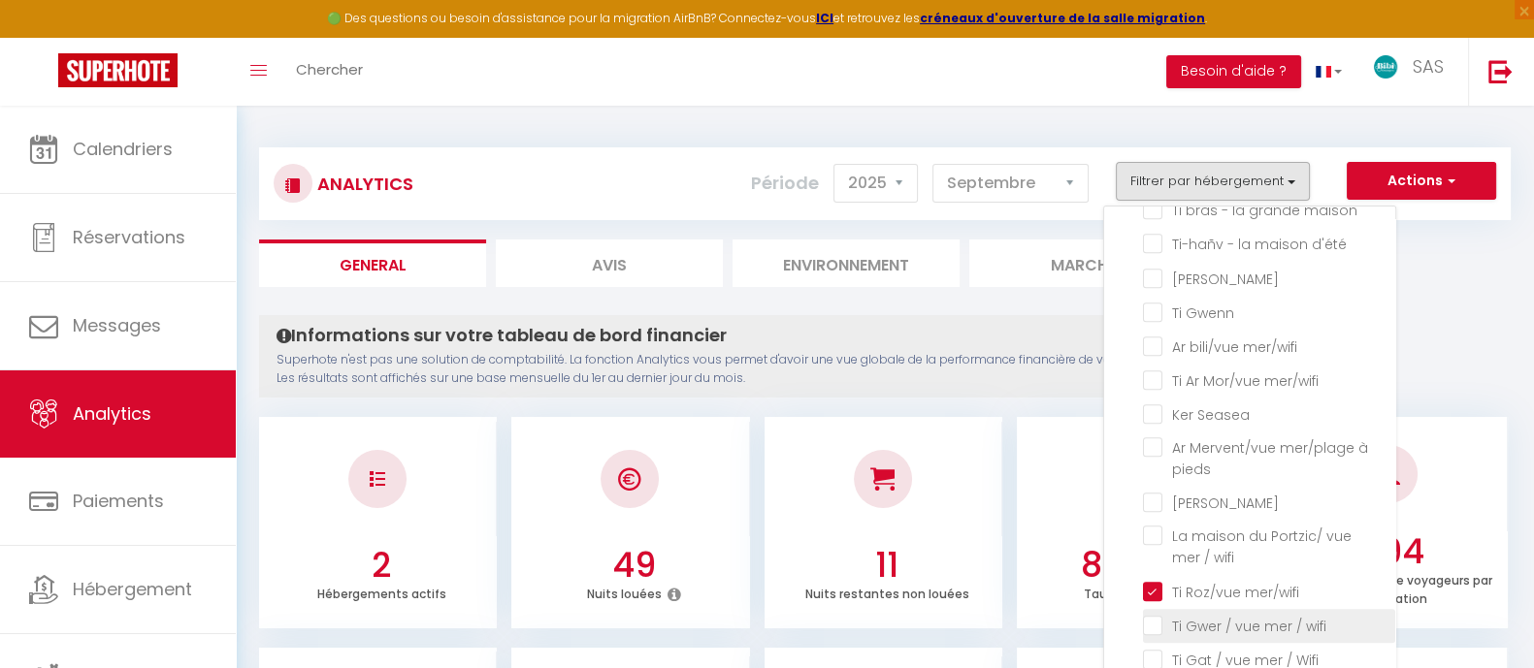
checkbox pieds\/wifi "false"
checkbox pieds "false"
checkbox mer\/wifi "false"
checkbox pieds "false"
checkbox authentique "false"
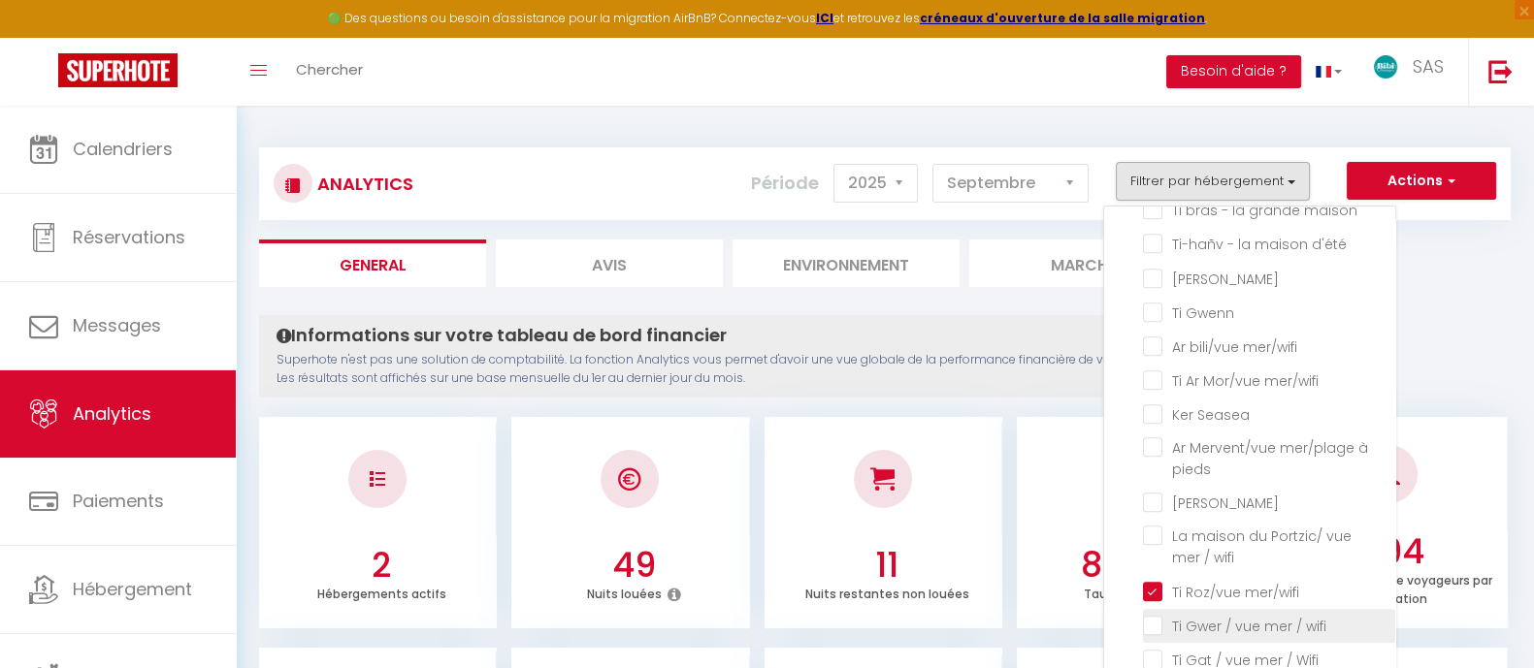
checkbox pieds "false"
checkbox Tambac "false"
checkbox Kador "false"
checkbox Cèdre "false"
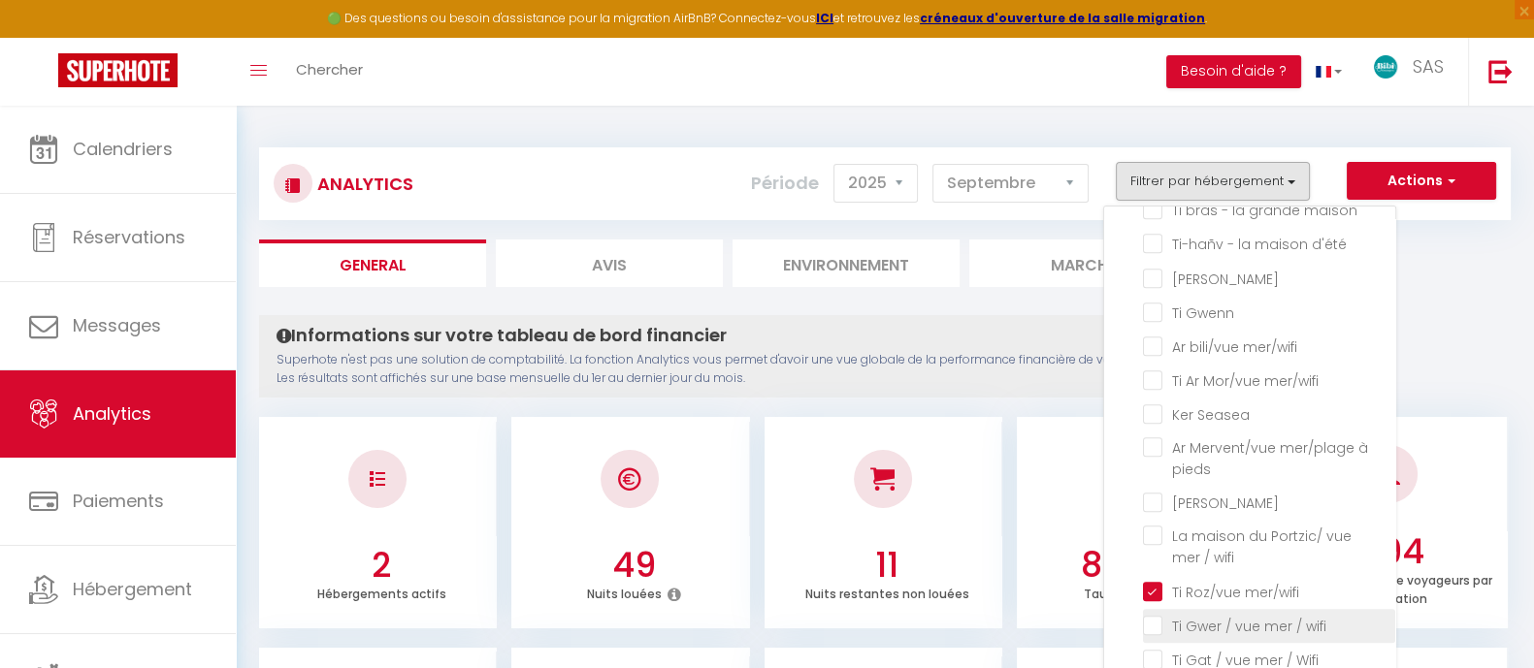
checkbox France "false"
checkbox Lesquiffinec "false"
checkbox pieds "false"
checkbox maison "false"
checkbox d\'été "false"
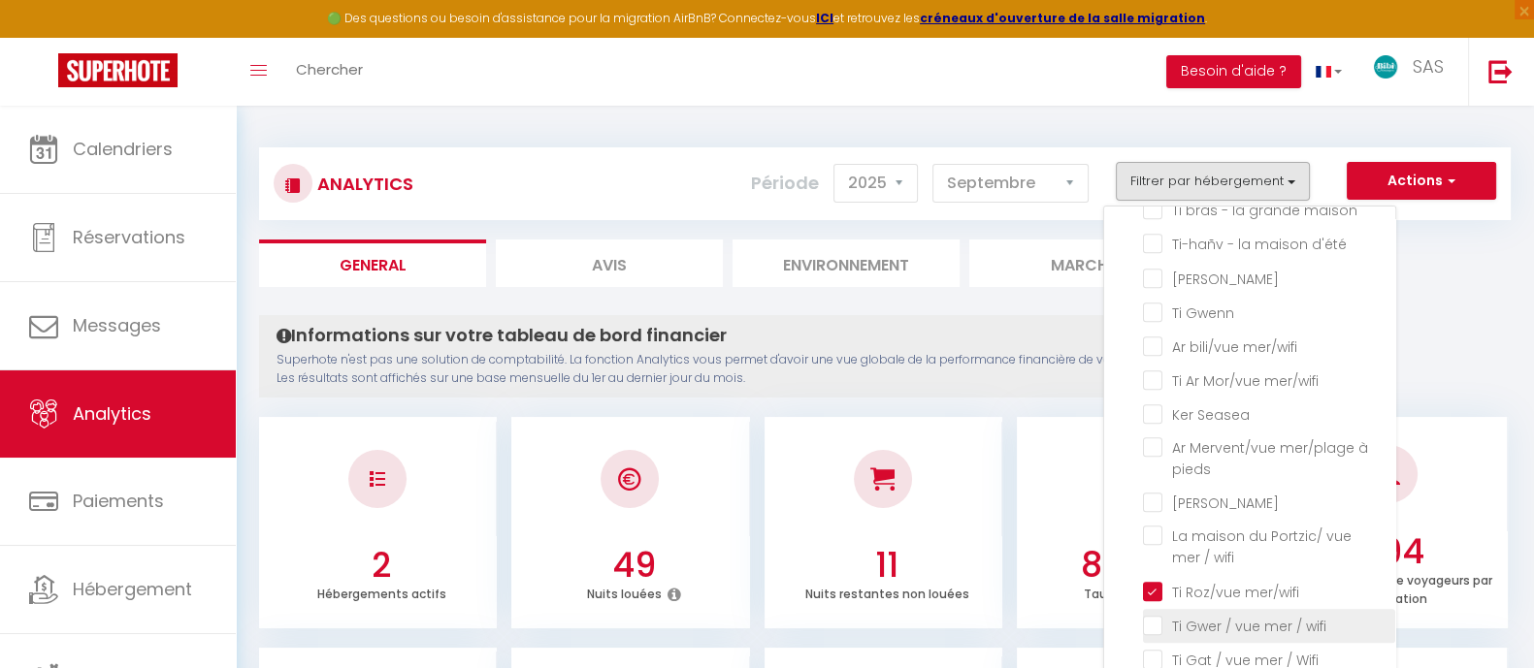
checkbox Den "false"
checkbox Gwenn "false"
checkbox mer\/wifi "false"
checkbox Seasea "false"
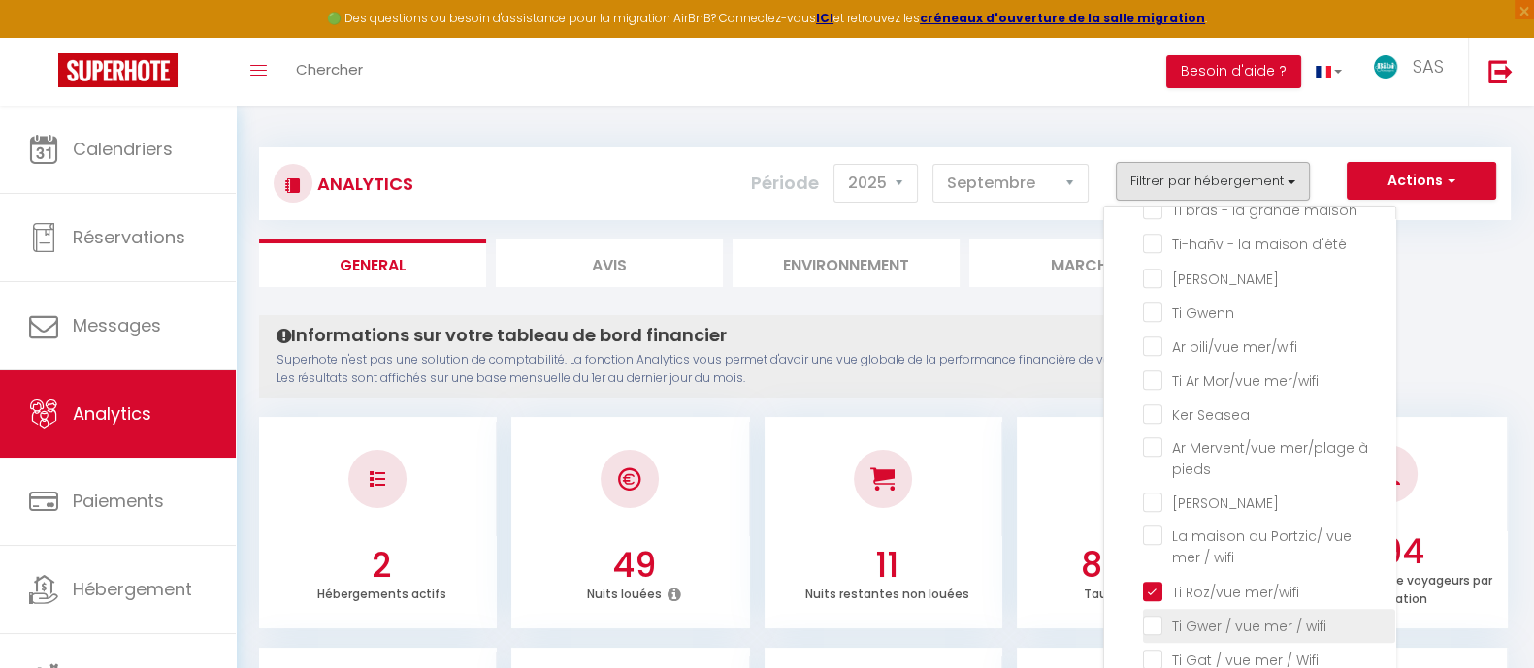
checkbox pieds "false"
checkbox Dany "false"
checkbox wifi "false"
checkbox Wifi "false"
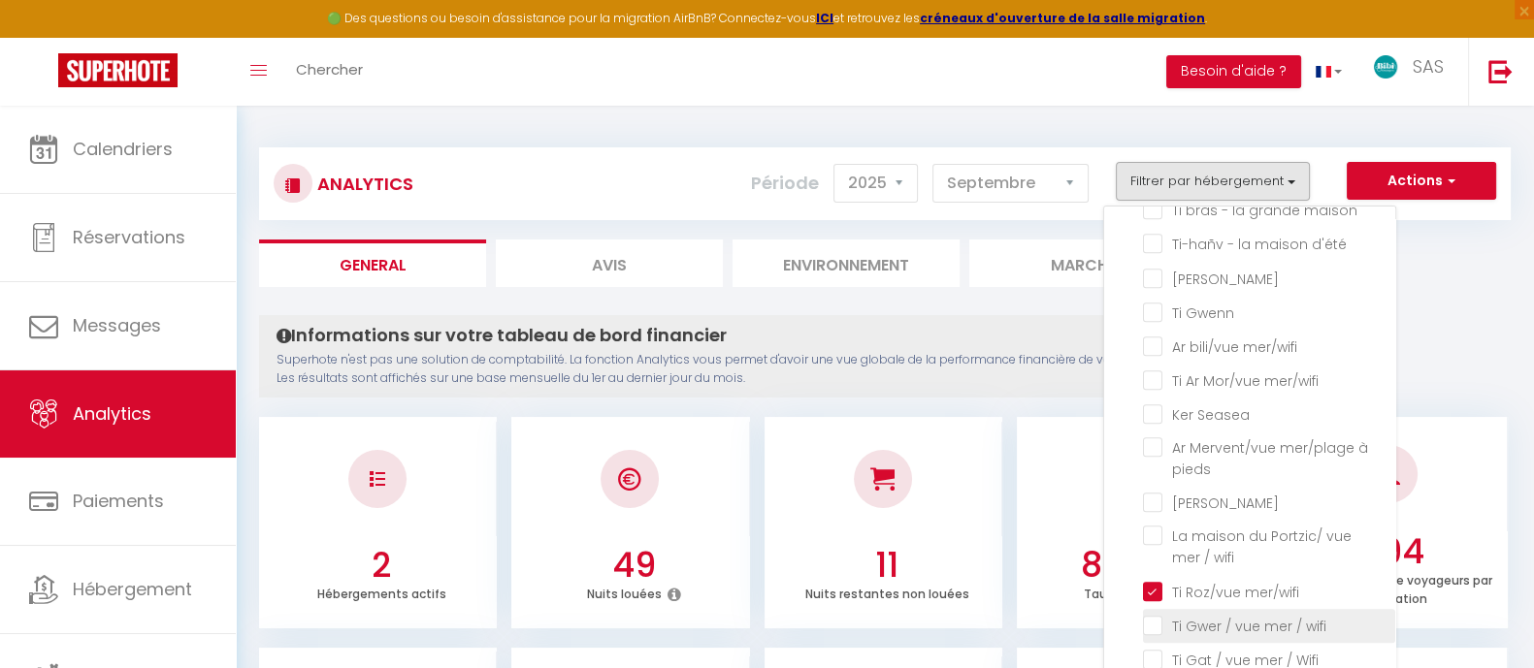
checkbox piscine "false"
checkbox Bed "false"
checkbox pieds "false"
checkbox pied "false"
checkbox pieds "false"
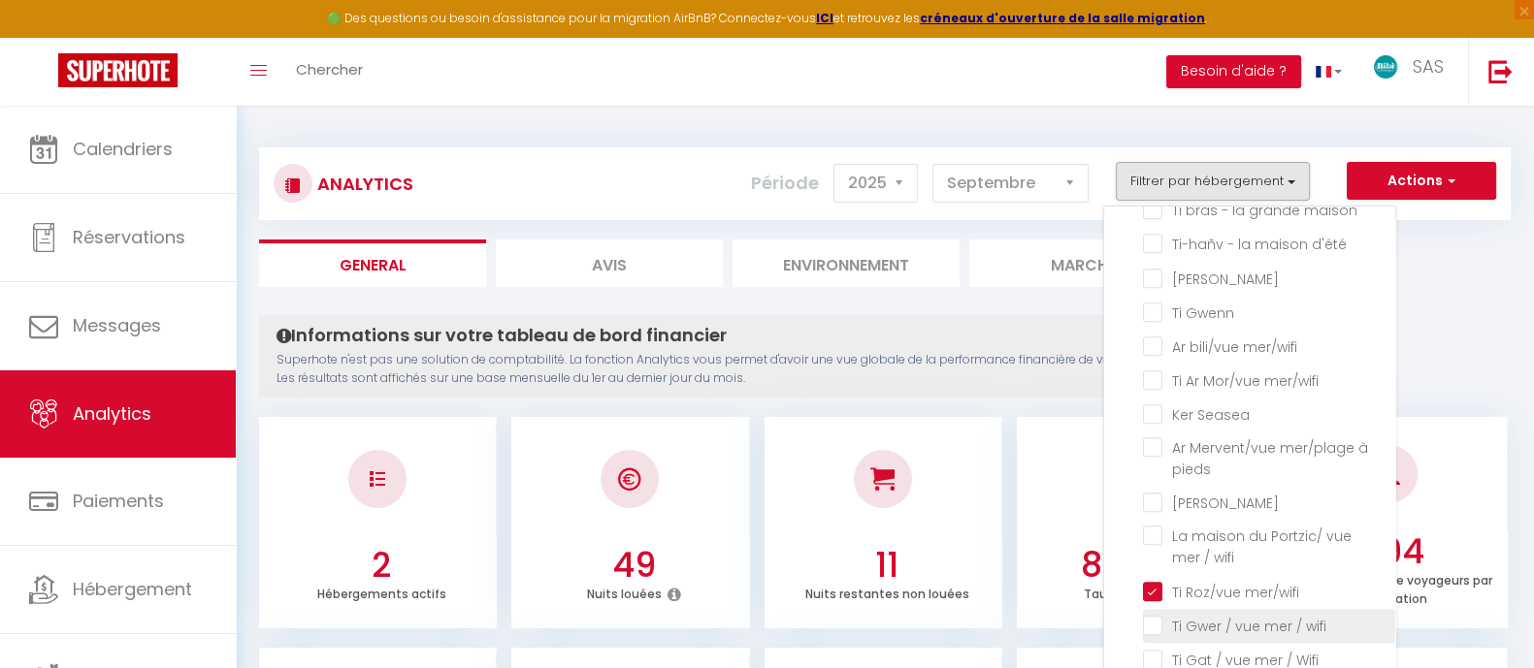
checkbox cosy "false"
checkbox Wifi "false"
checkbox étage "false"
checkbox terrasse "false"
checkbox Morgat "false"
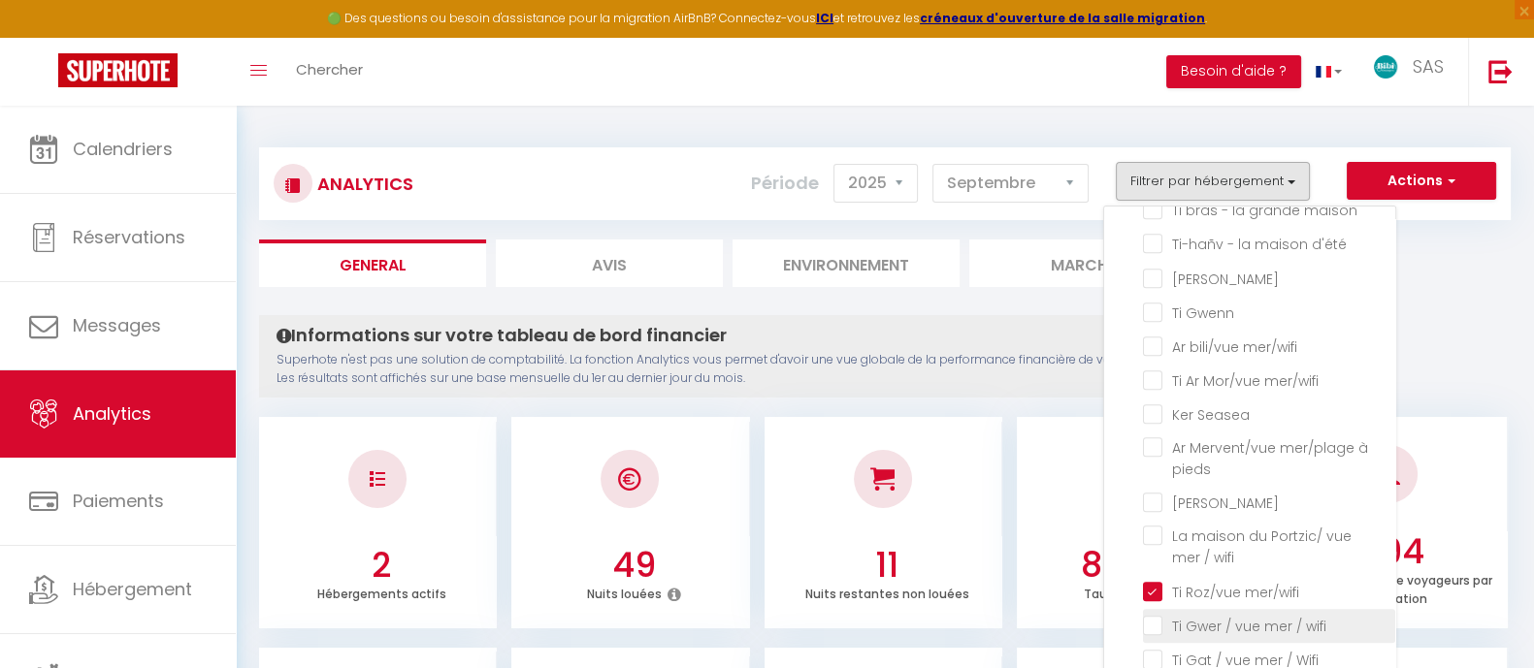
checkbox hameau "false"
checkbox Norgard "false"
checkbox wifi "false"
checkbox AUTHENTIQUE "false"
checkbox bleue "false"
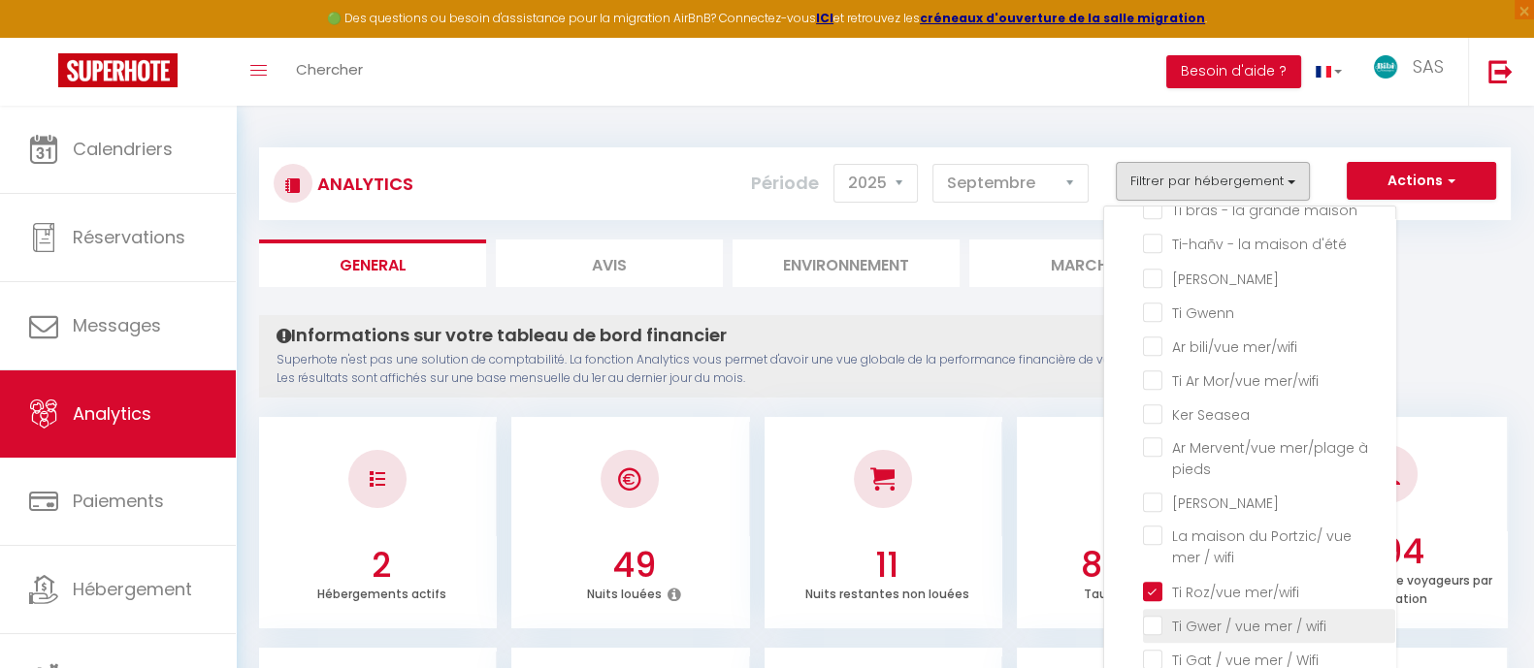
checkbox Bourg "false"
checkbox mer "false"
checkbox nature "false"
checkbox unique "false"
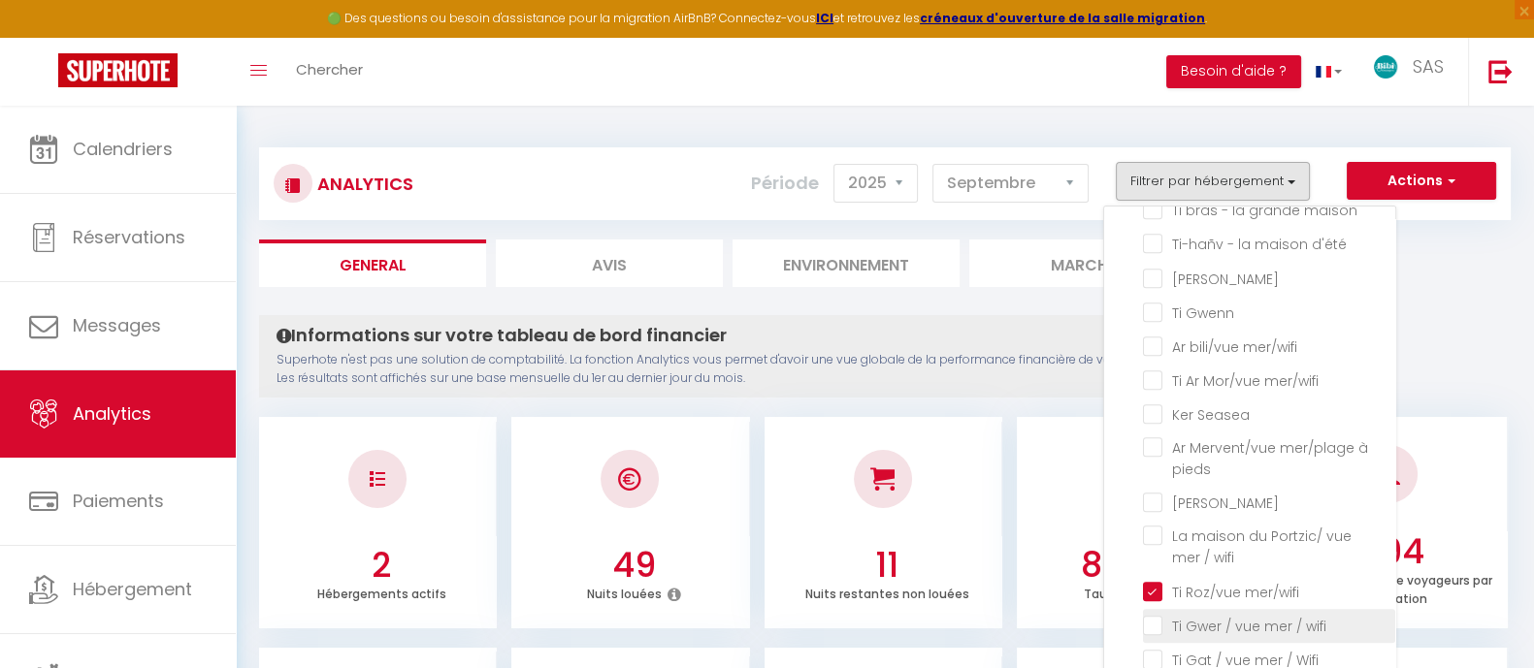
checkbox Morgat "false"
checkbox wifi "false"
click at [1238, 615] on wifi "checkbox" at bounding box center [1269, 624] width 252 height 19
checkbox wifi "true"
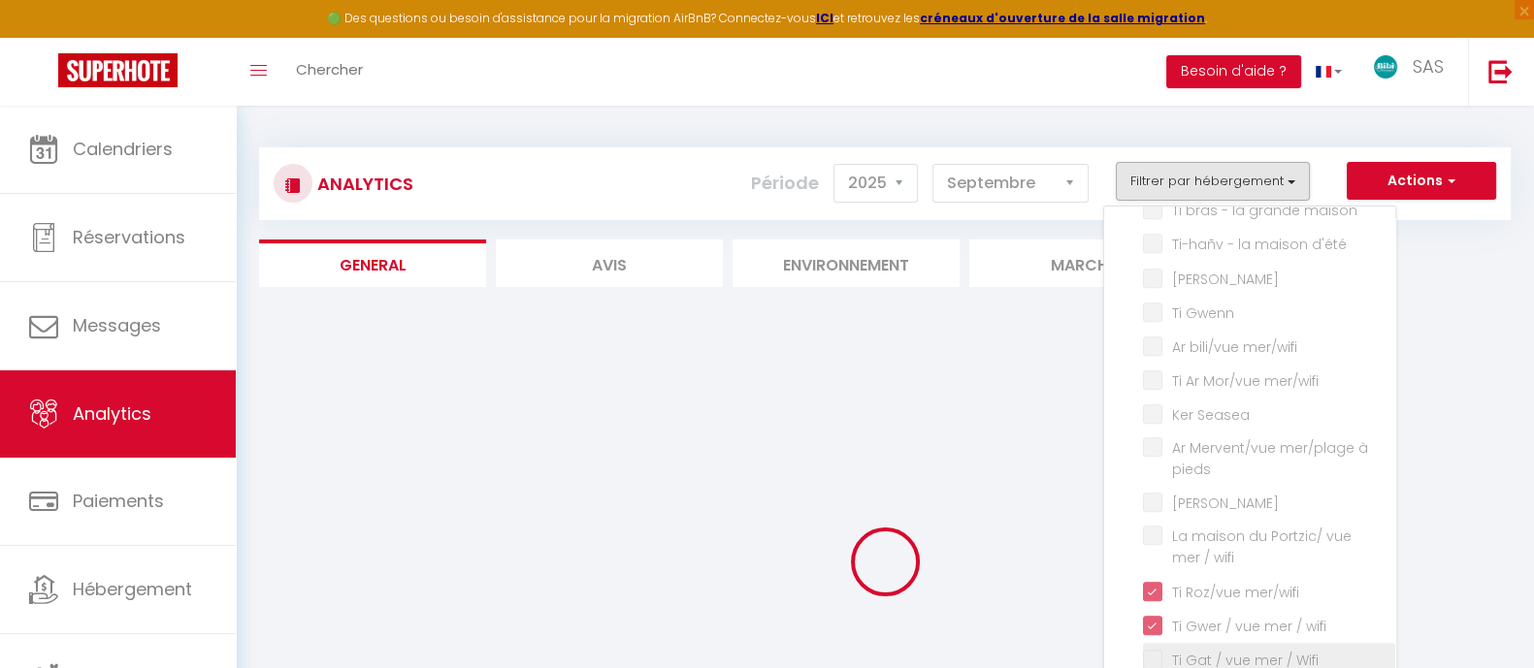
checkbox Presquilienne "false"
checkbox Cosy "false"
checkbox plage "false"
checkbox Bleu "false"
checkbox bourg "false"
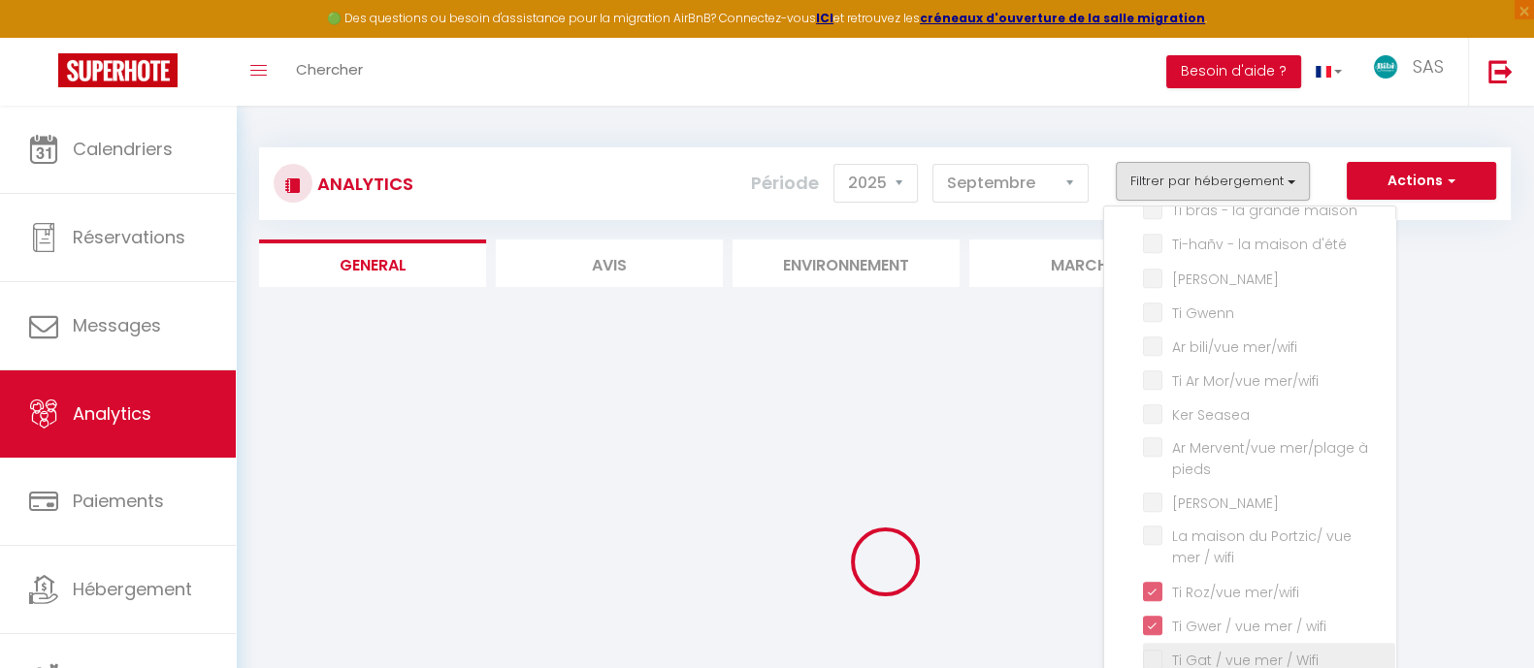
checkbox côte "false"
checkbox pierres "false"
checkbox agapanthes "false"
checkbox bois "false"
checkbox vacances "false"
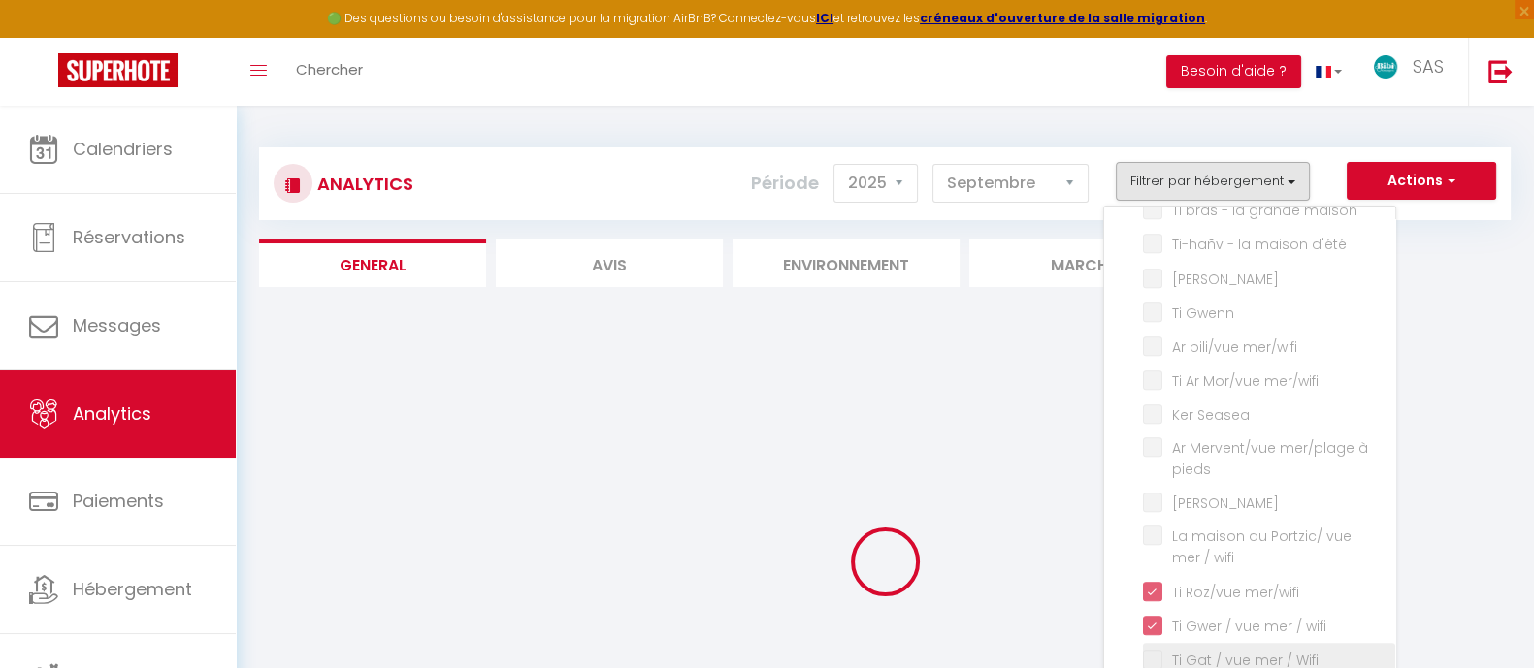
checkbox sirêne "false"
checkbox glas "false"
checkbox park "false"
checkbox mer "false"
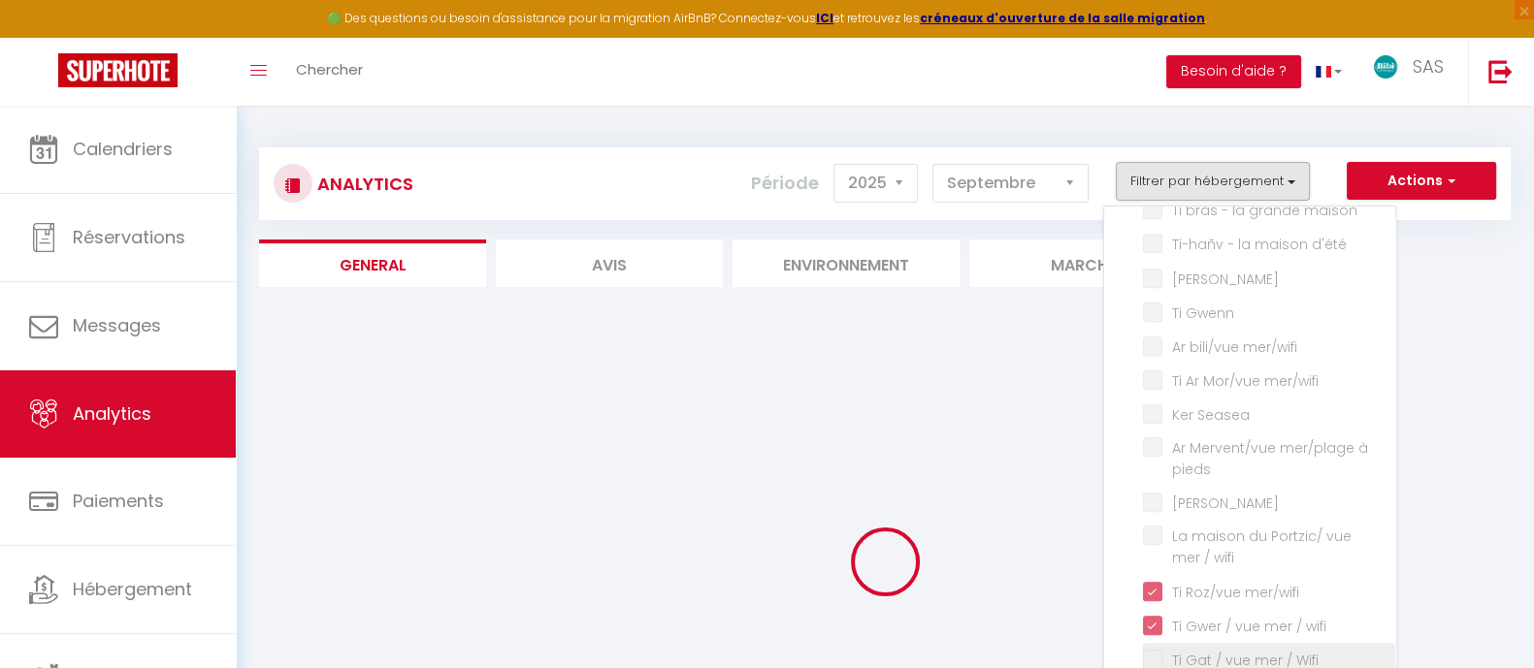
checkbox Campagne "false"
checkbox wifi "false"
checkbox mer "false"
checkbox wifi "false"
checkbox Seigneur "false"
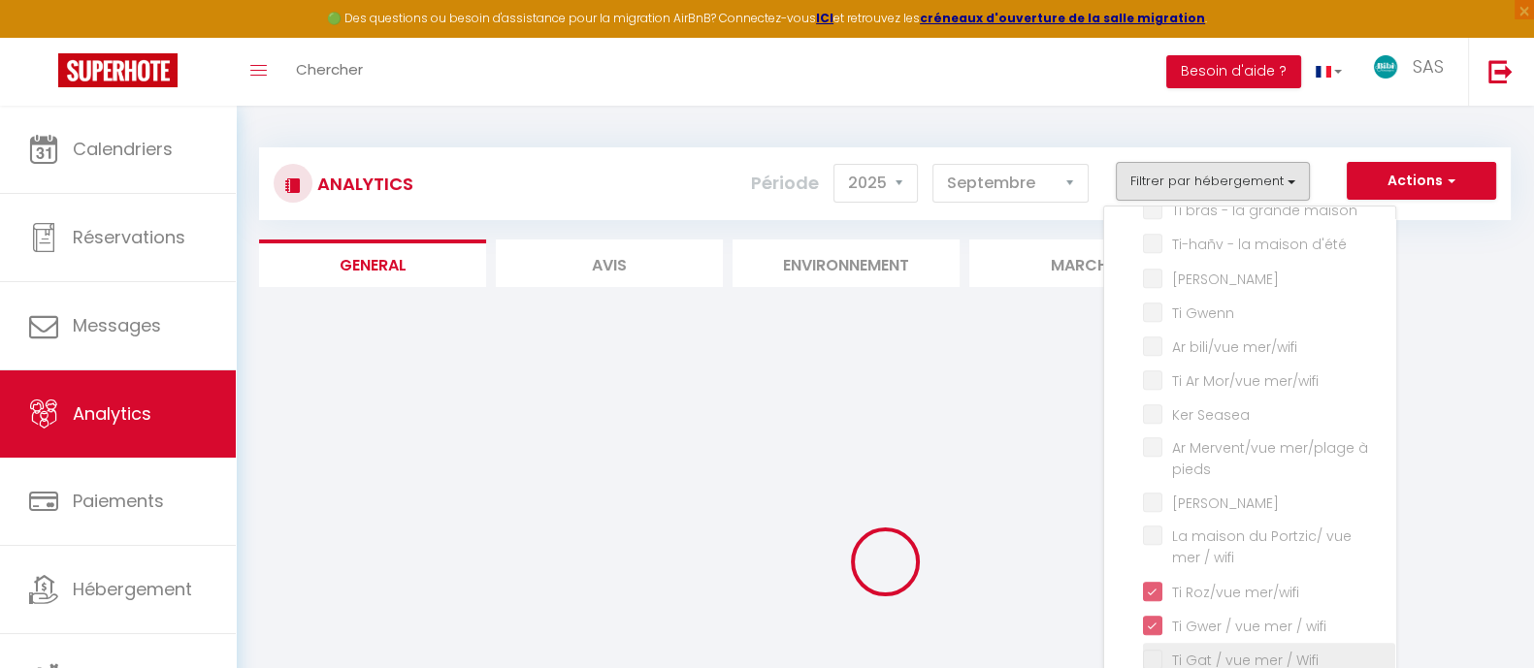
checkbox Mer "false"
checkbox artistes "false"
checkbox mer "false"
checkbox bleu "false"
checkbox sardine "false"
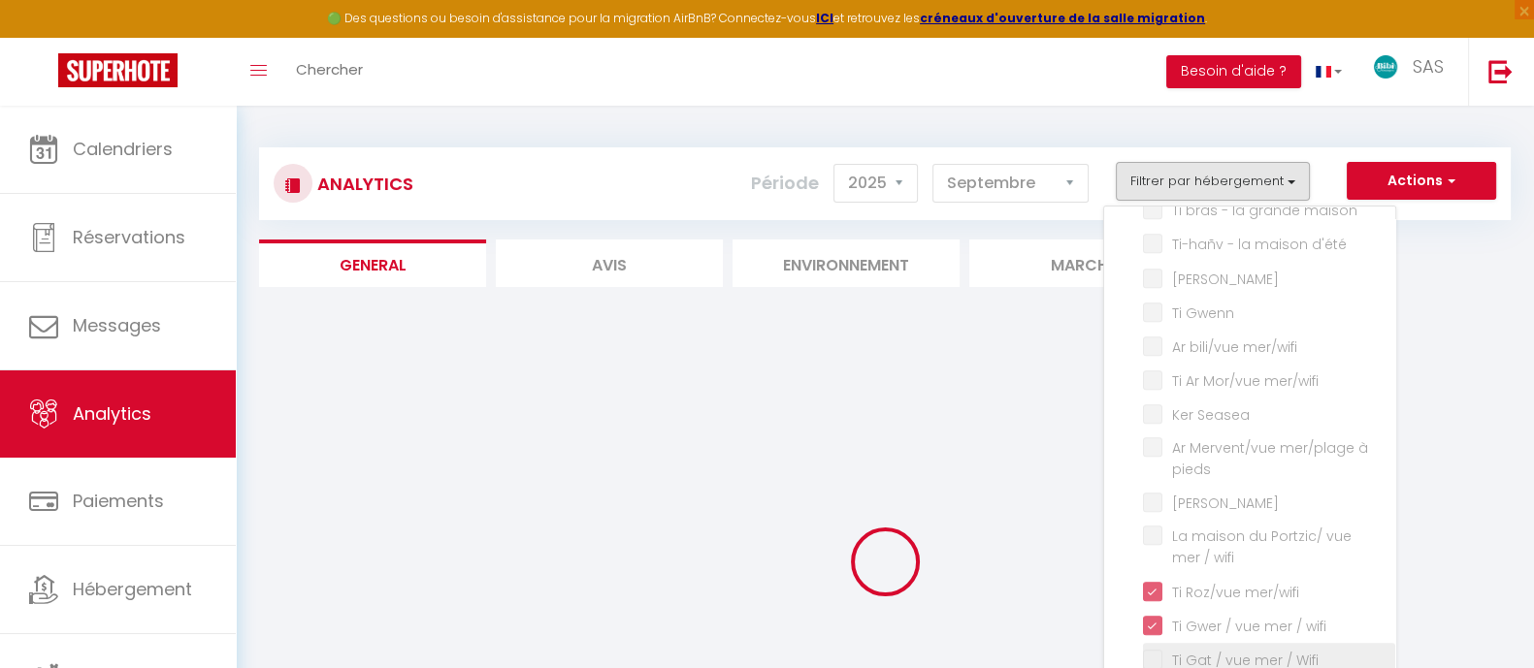
checkbox commerces "false"
checkbox ranndi "false"
checkbox Creac\'h "false"
checkbox Rouz "false"
checkbox Zud "false"
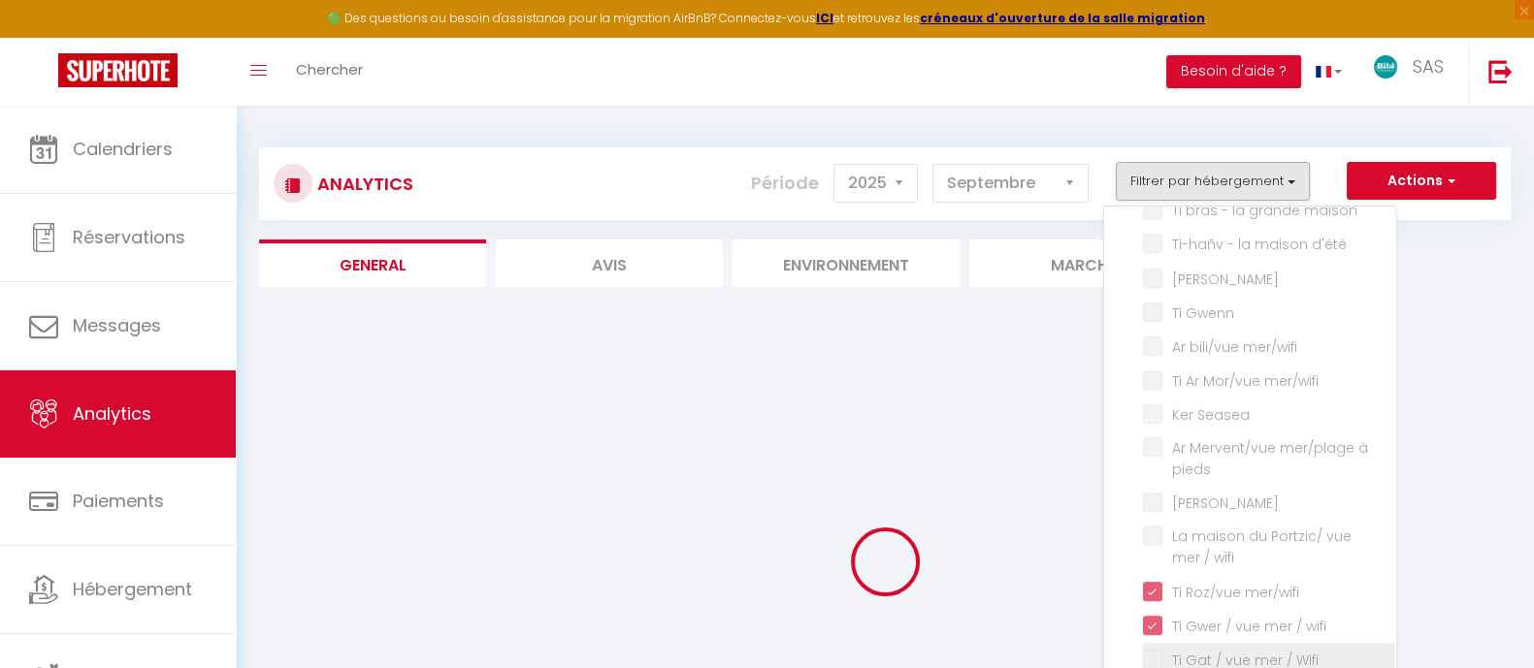
checkbox pieds\/wifi "false"
checkbox pieds "false"
checkbox mer\/wifi "false"
checkbox pieds "false"
checkbox authentique "false"
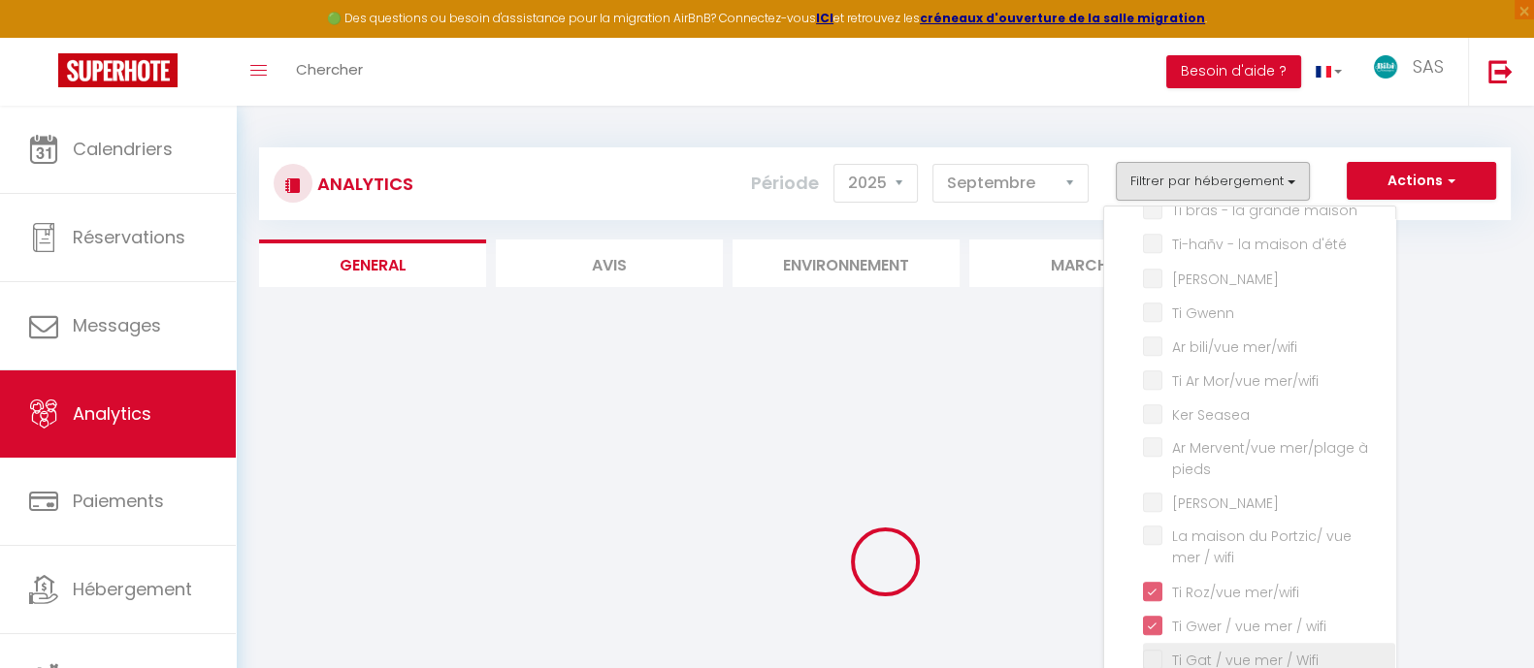
checkbox pieds "false"
checkbox Tambac "false"
checkbox Kador "false"
checkbox Cèdre "false"
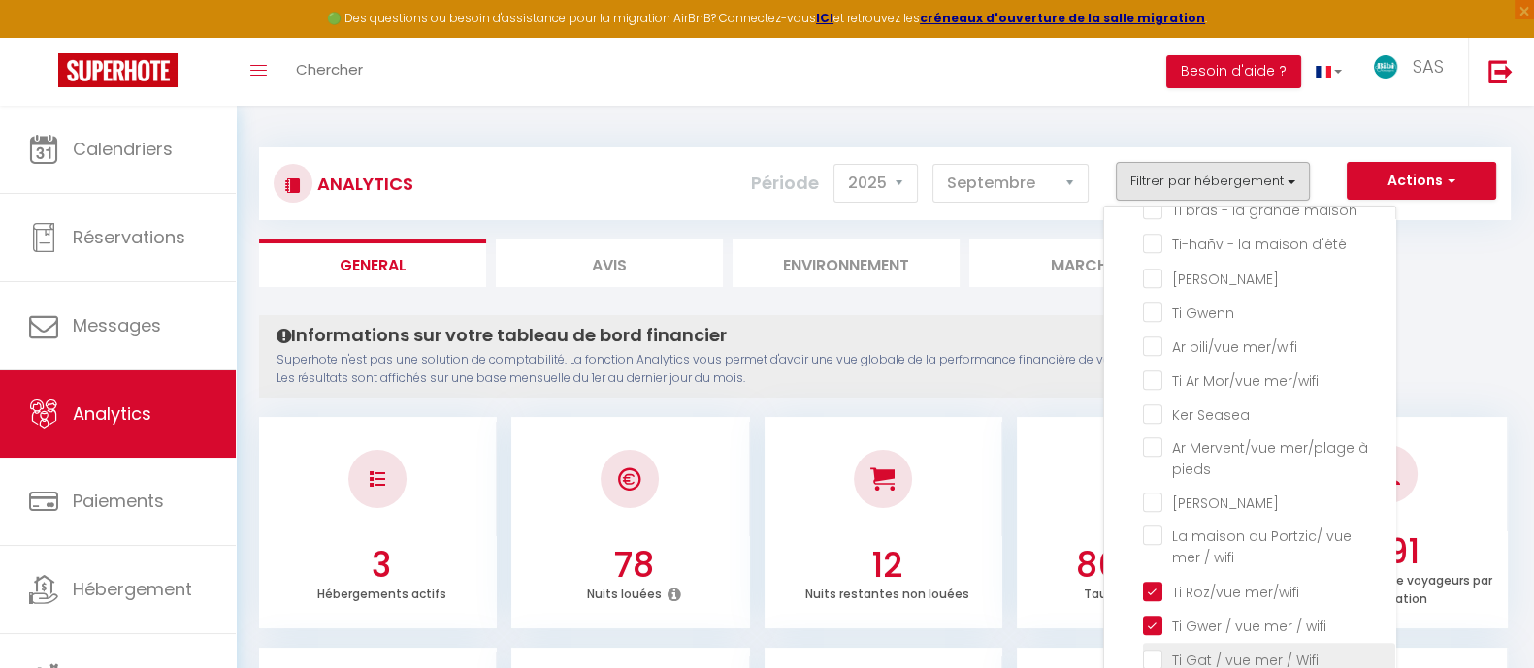
click at [1217, 649] on Wifi "checkbox" at bounding box center [1269, 658] width 252 height 19
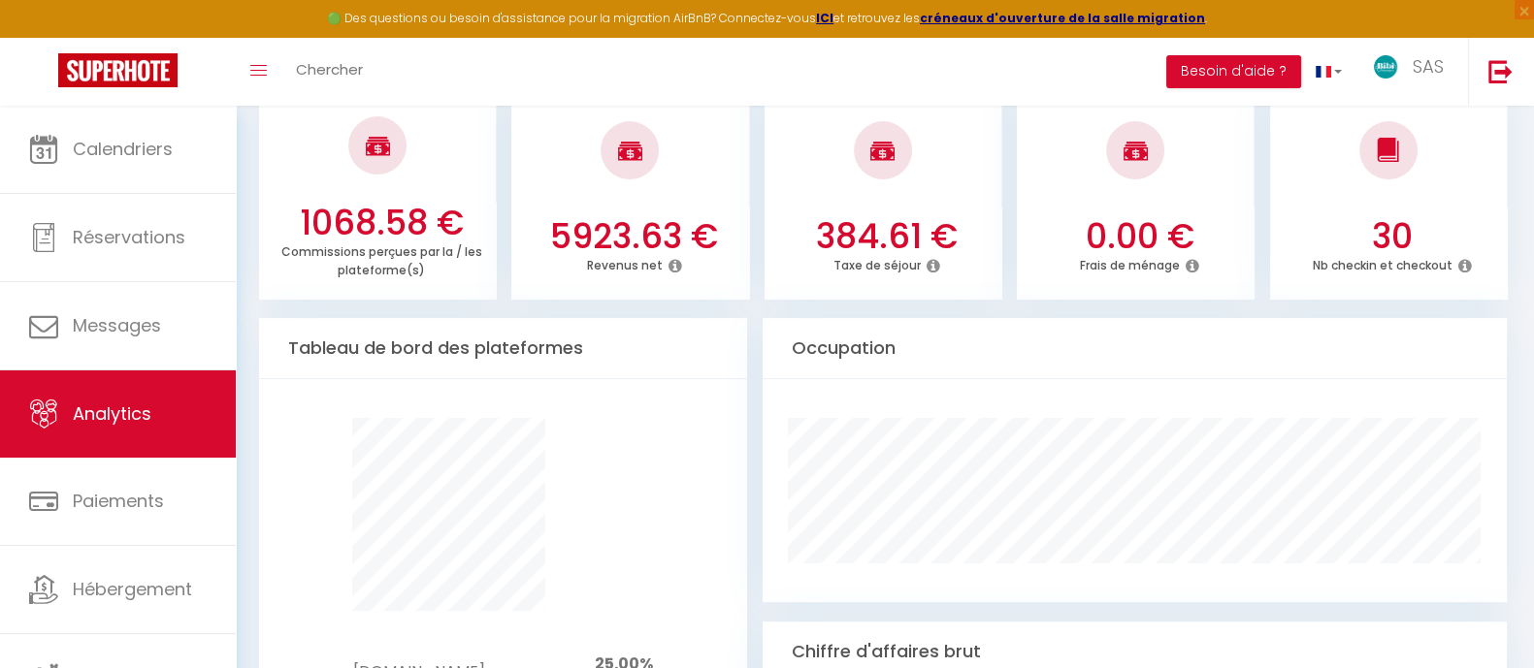
scroll to position [1213, 0]
